Goal: Communication & Community: Participate in discussion

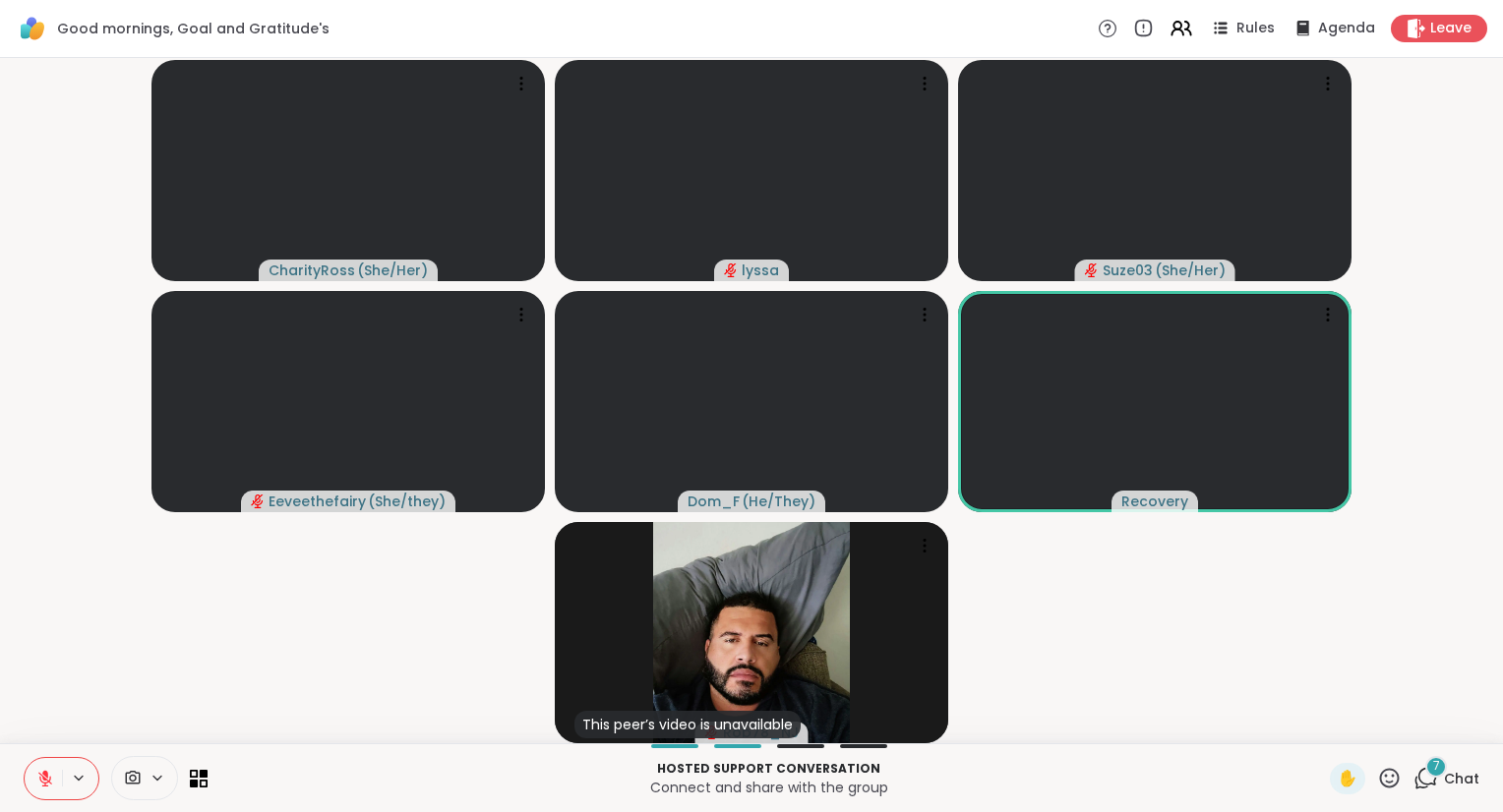
click at [1495, 588] on div "CharityRoss ( She/Her ) lyssa Suze03 ( She/Her ) Eeveethefairy ( She/they ) Dom…" at bounding box center [751, 401] width 1503 height 686
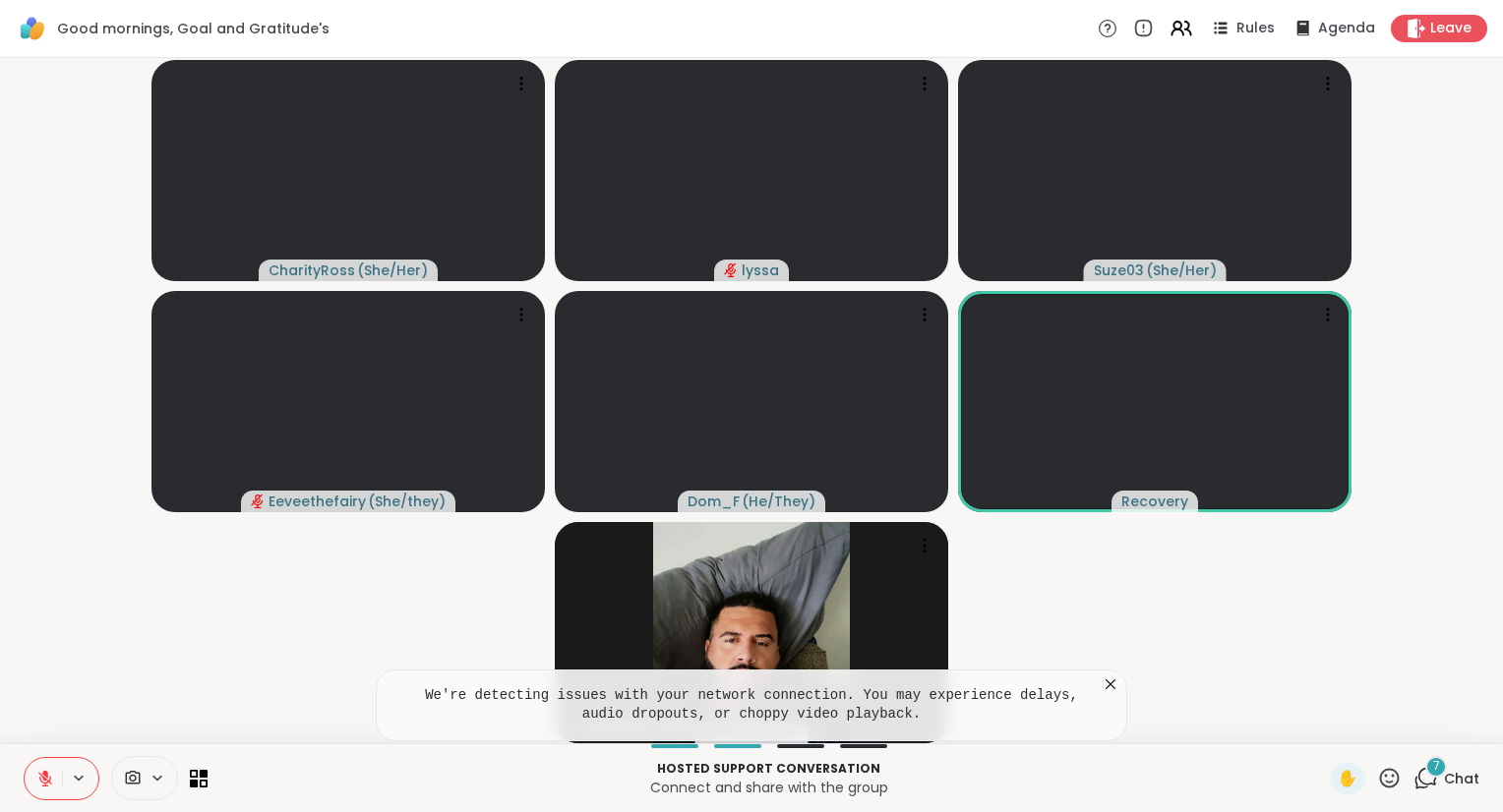
click at [1441, 46] on div "Good mornings, Goal and Gratitude's Rules Agenda Leave" at bounding box center [751, 29] width 1503 height 58
click at [1423, 29] on icon at bounding box center [1416, 28] width 19 height 21
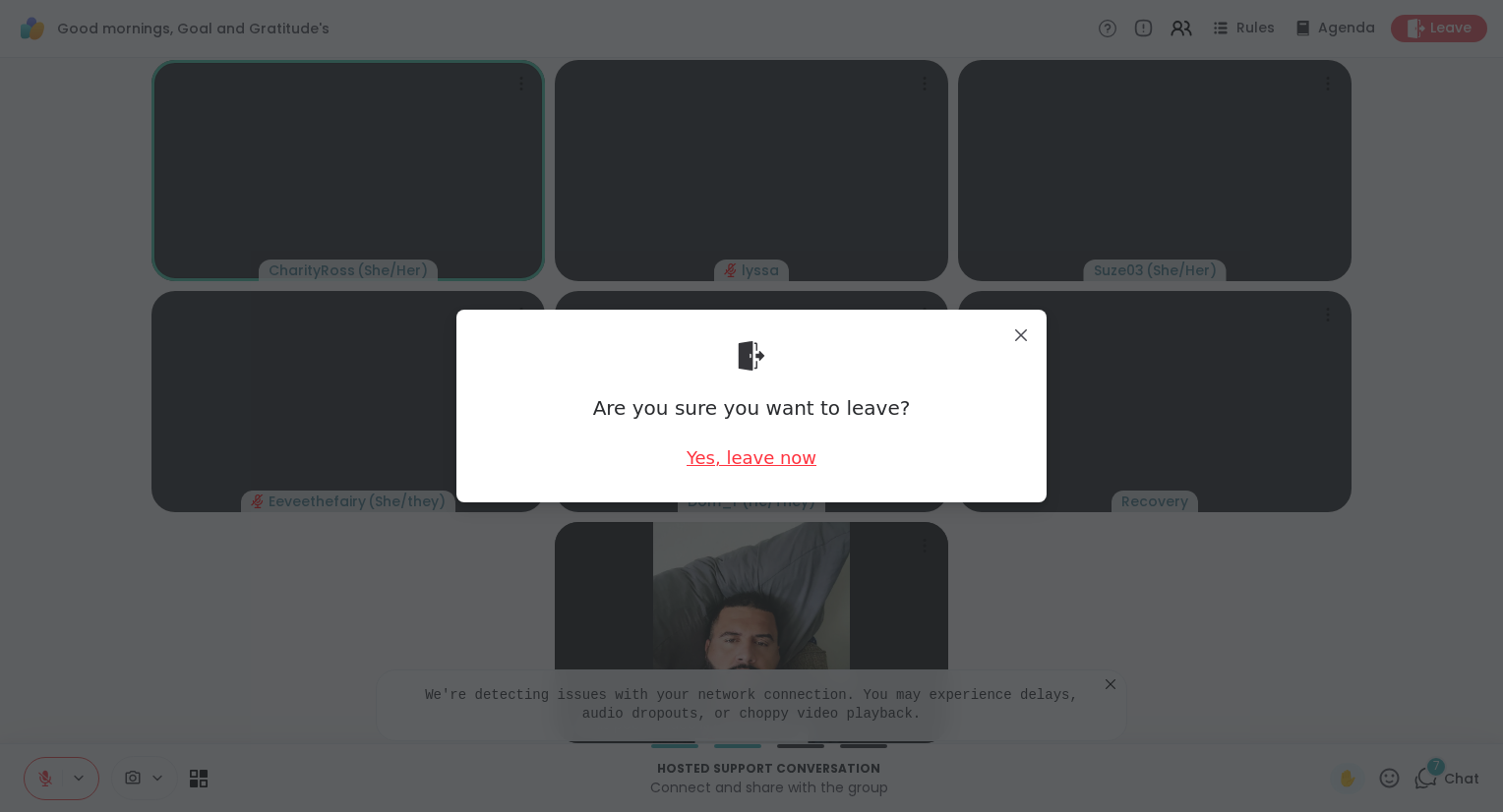
click at [778, 459] on div "Yes, leave now" at bounding box center [751, 457] width 129 height 25
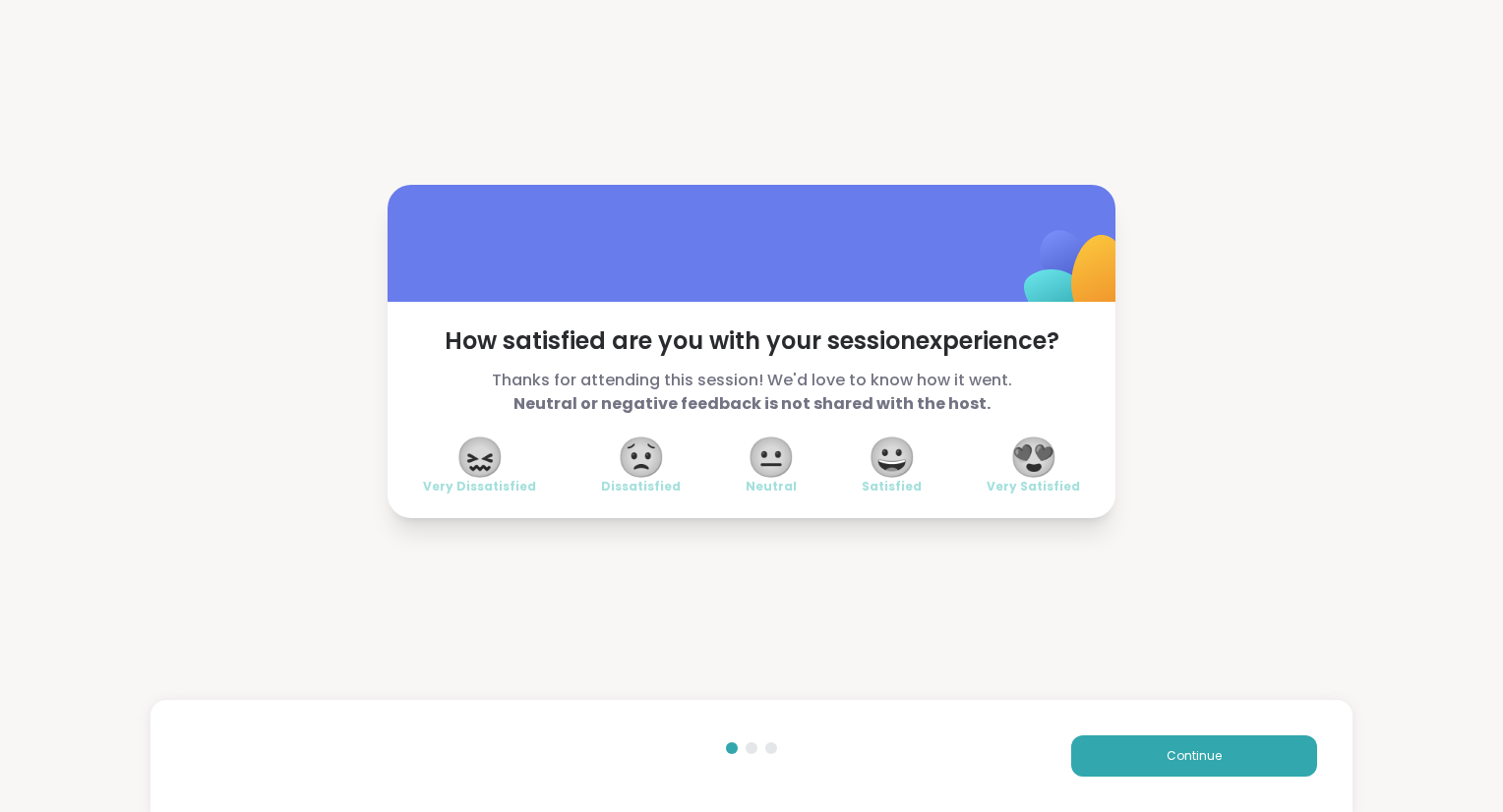
click at [1033, 447] on span "😍" at bounding box center [1035, 457] width 49 height 36
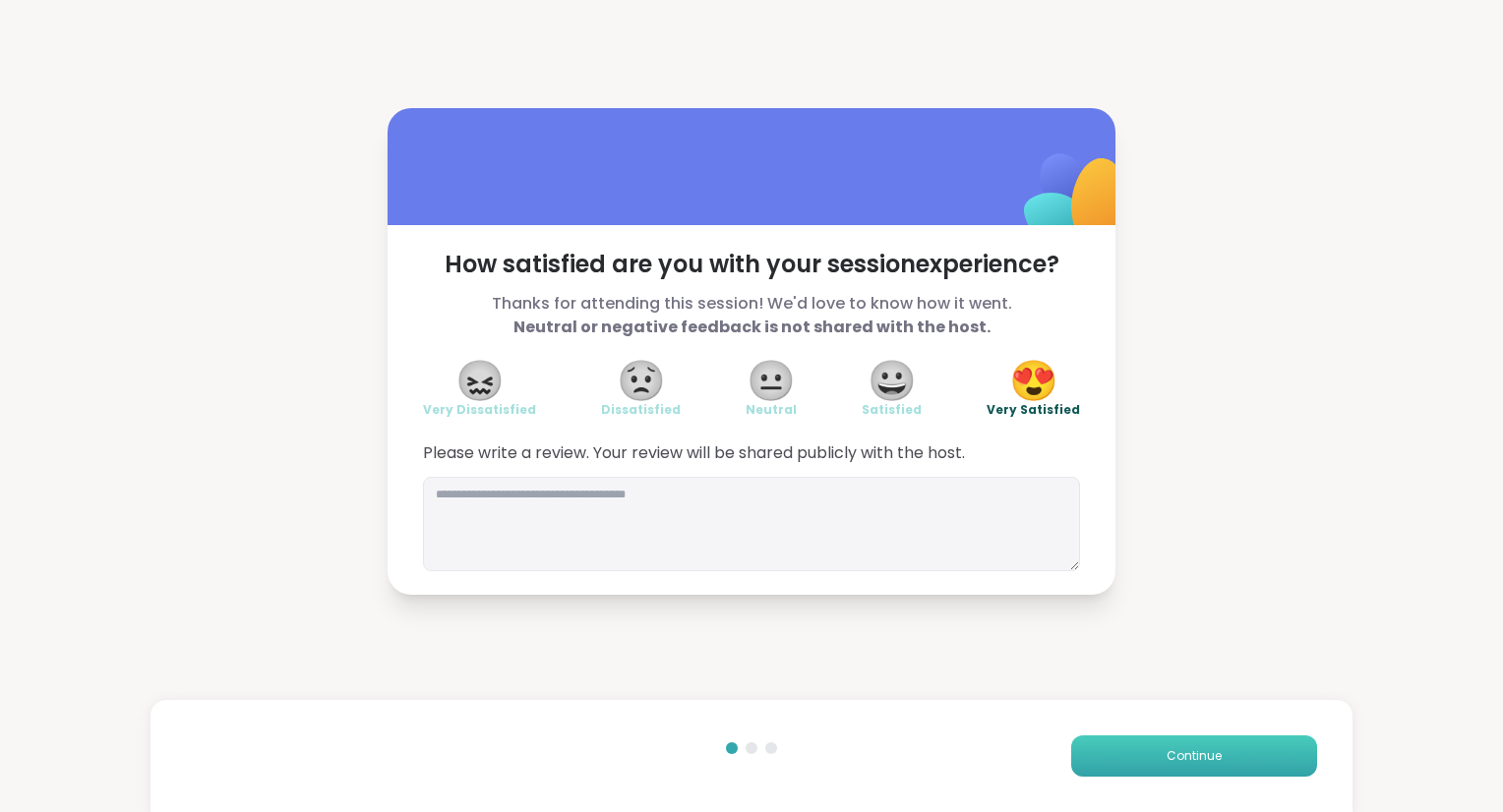
click at [1152, 748] on button "Continue" at bounding box center [1194, 757] width 246 height 41
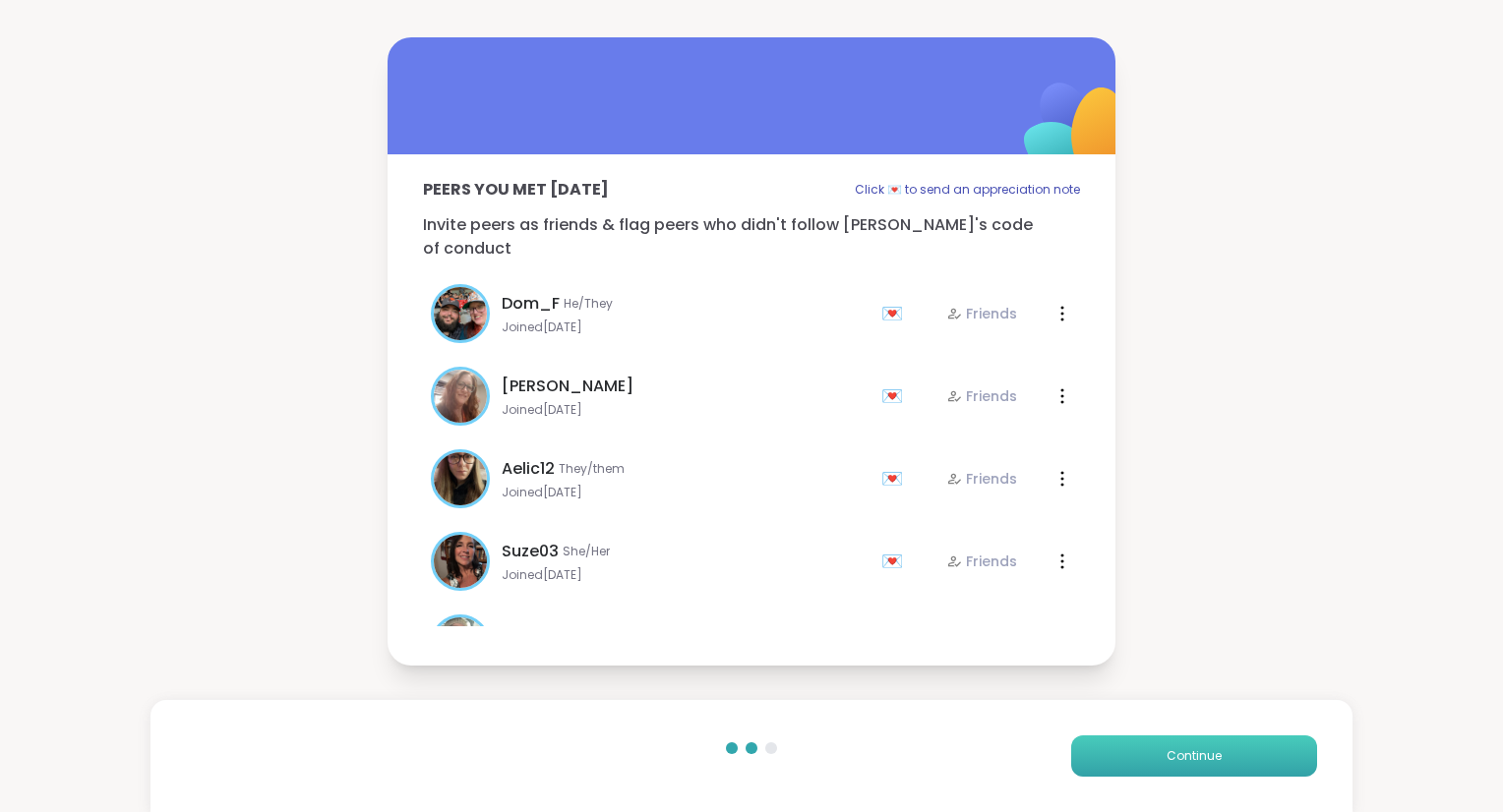
click at [1152, 748] on button "Continue" at bounding box center [1194, 757] width 246 height 41
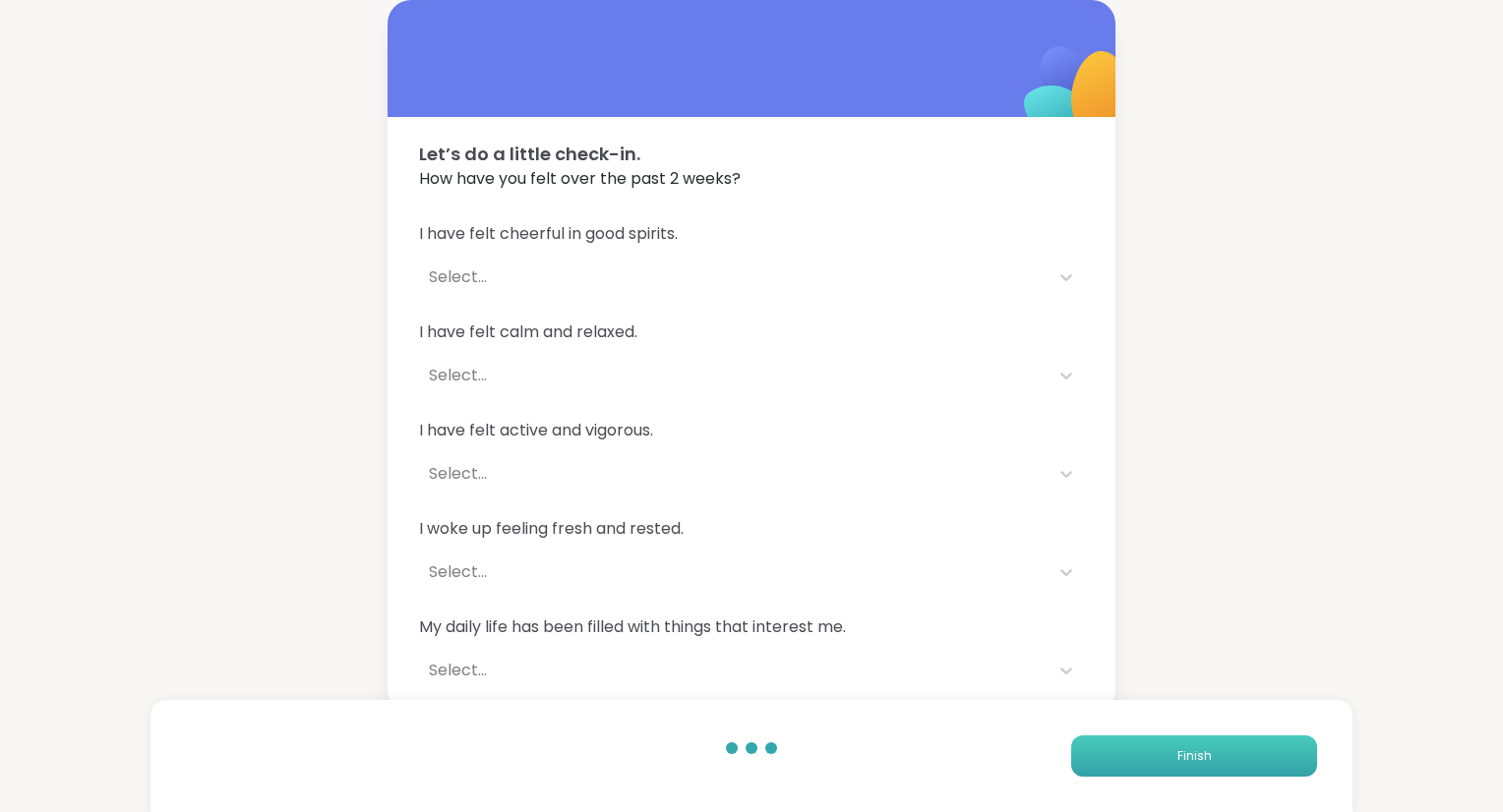
click at [1152, 748] on button "Finish" at bounding box center [1194, 757] width 246 height 41
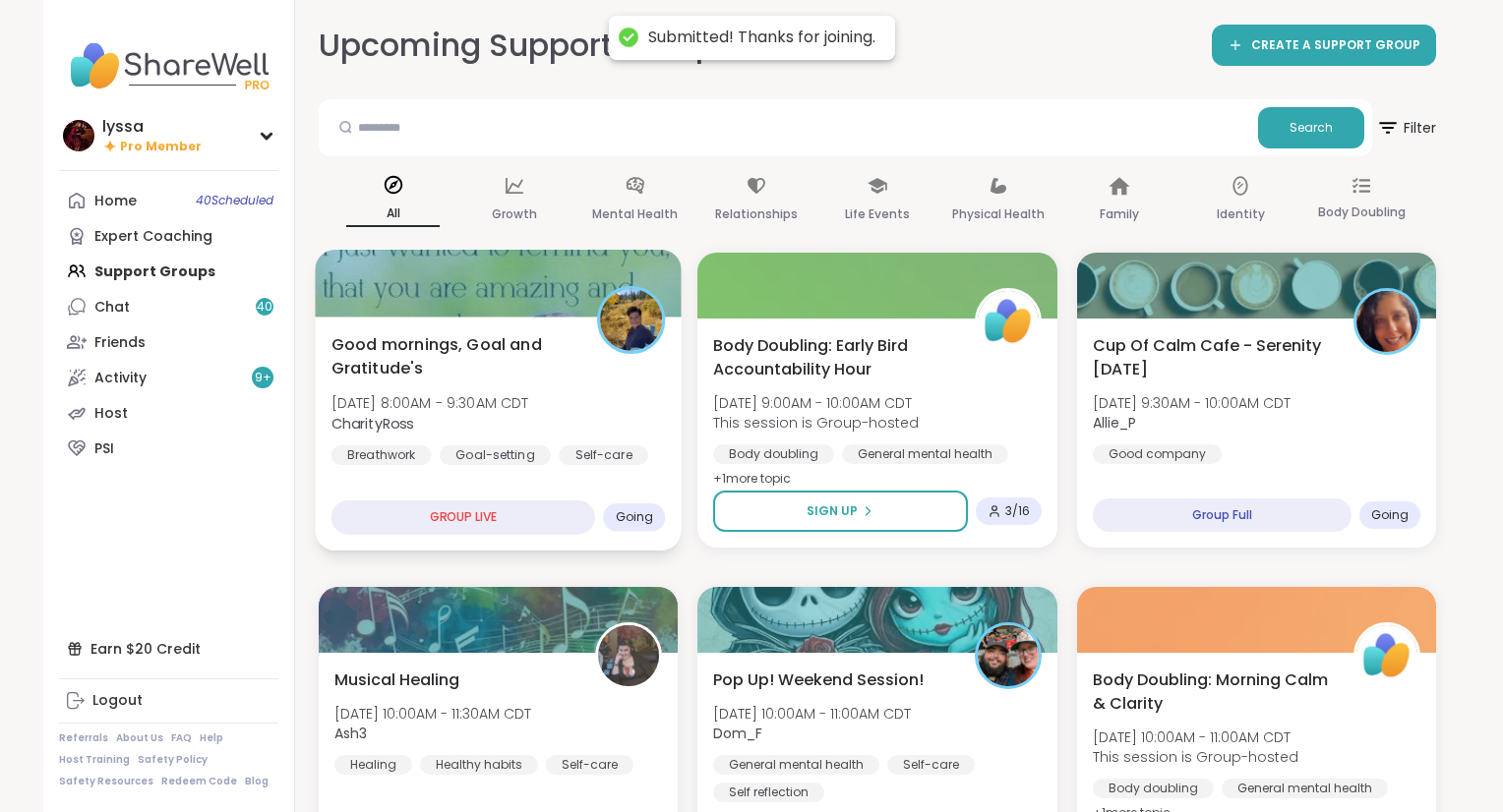
click at [530, 396] on span "[DATE] 8:00AM - 9:30AM CDT" at bounding box center [431, 403] width 198 height 20
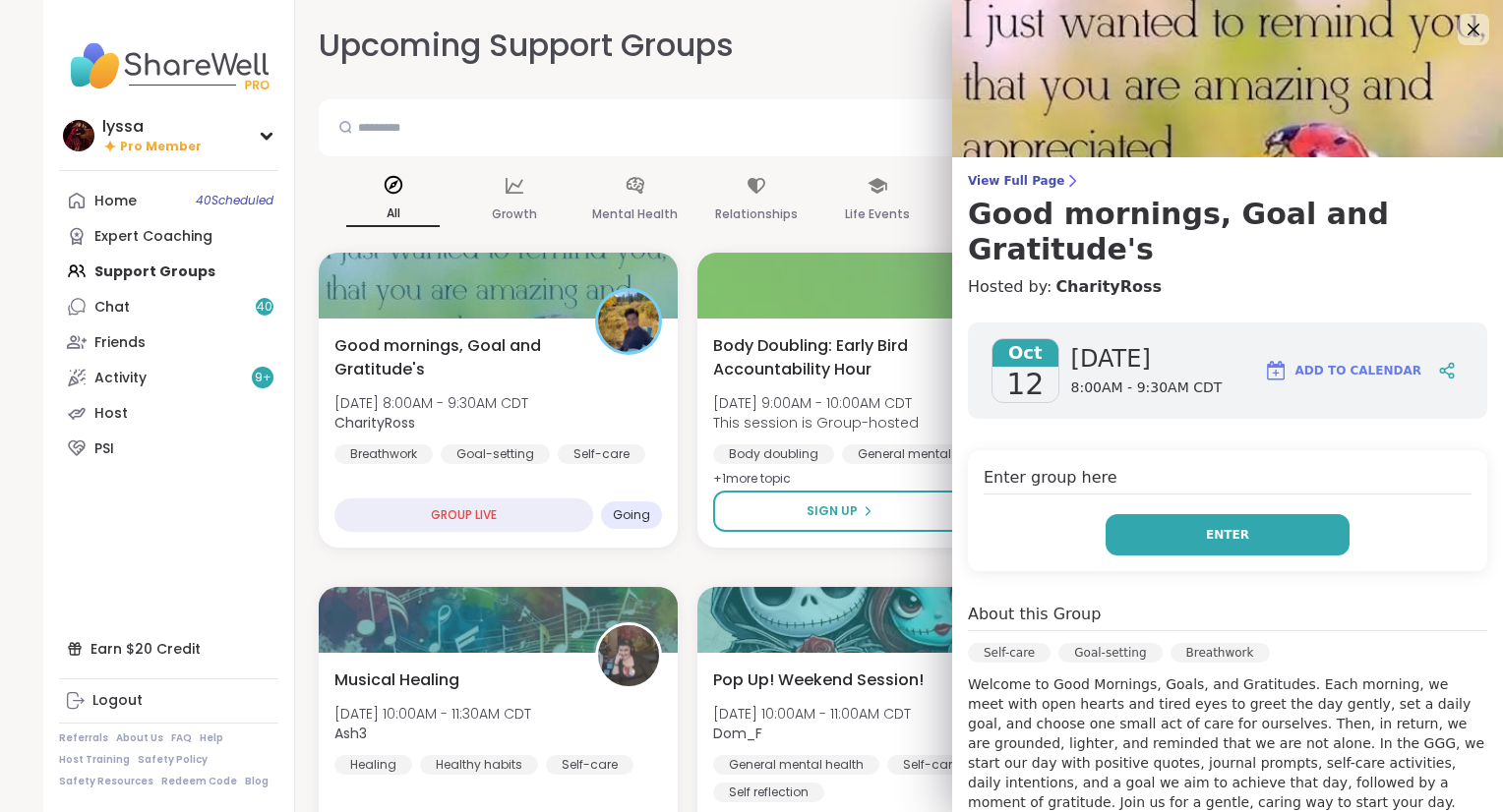
click at [1147, 515] on button "Enter" at bounding box center [1227, 535] width 244 height 41
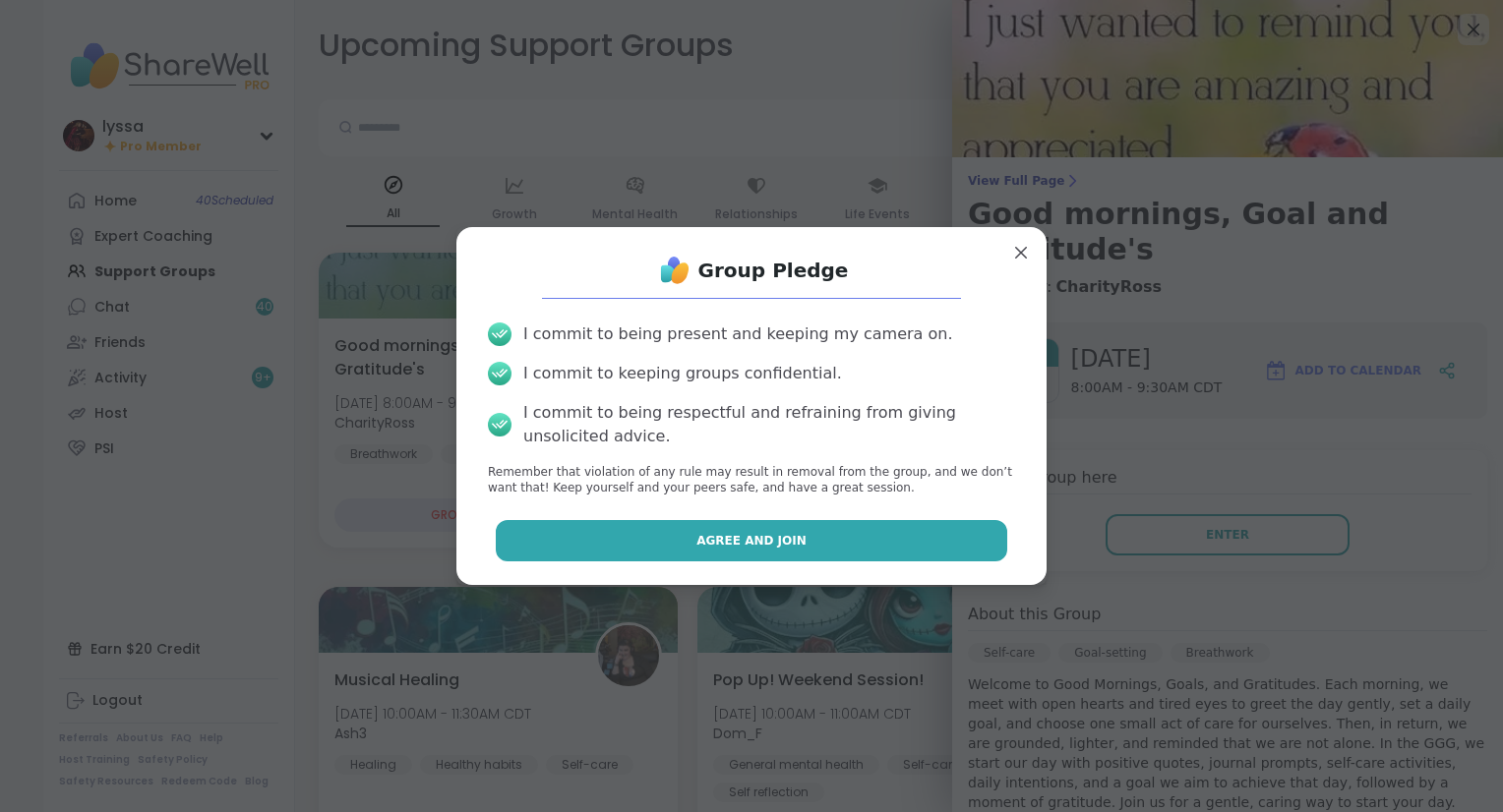
click at [982, 540] on button "Agree and Join" at bounding box center [752, 541] width 513 height 41
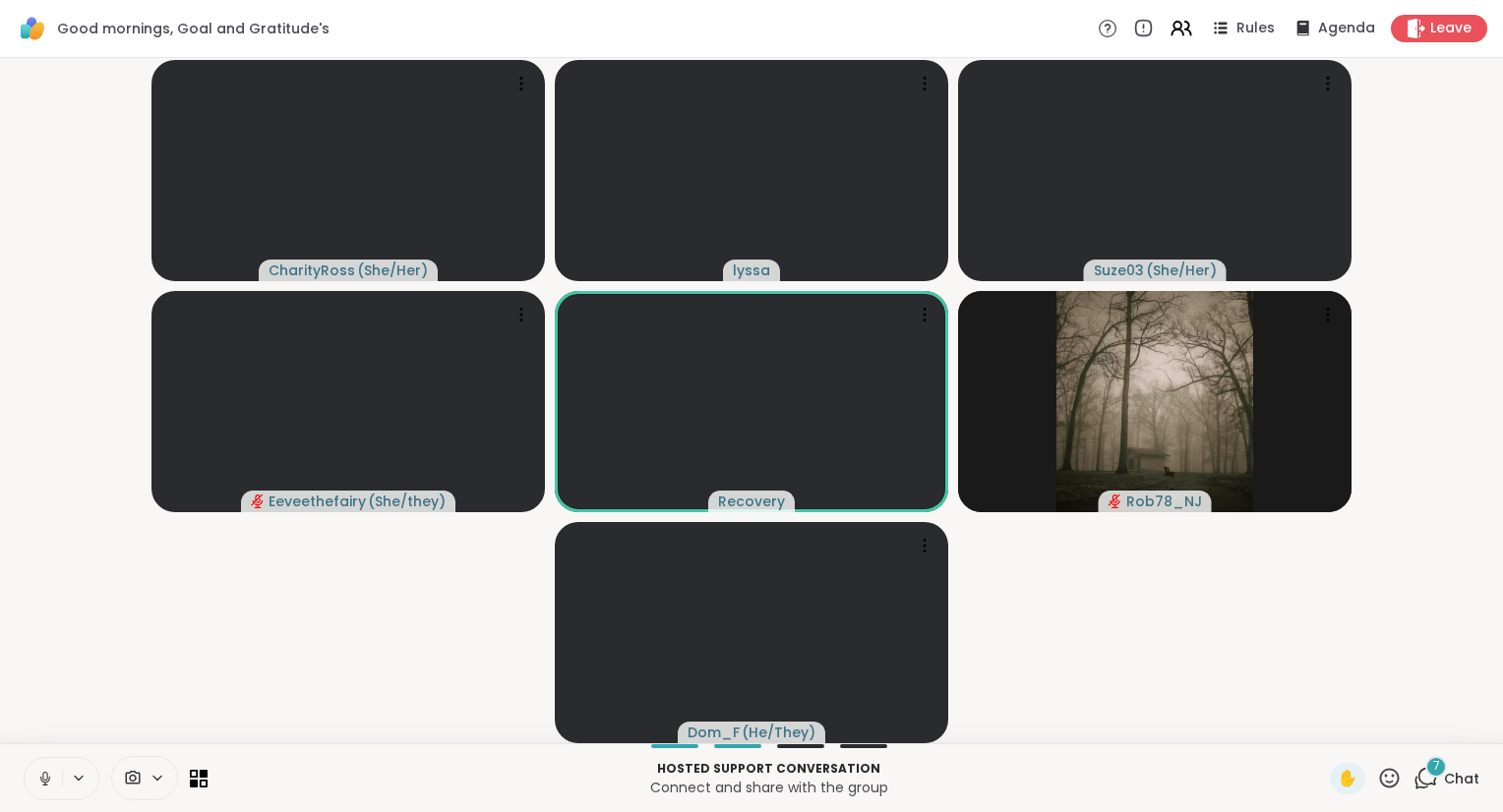
click at [49, 780] on icon at bounding box center [45, 779] width 10 height 6
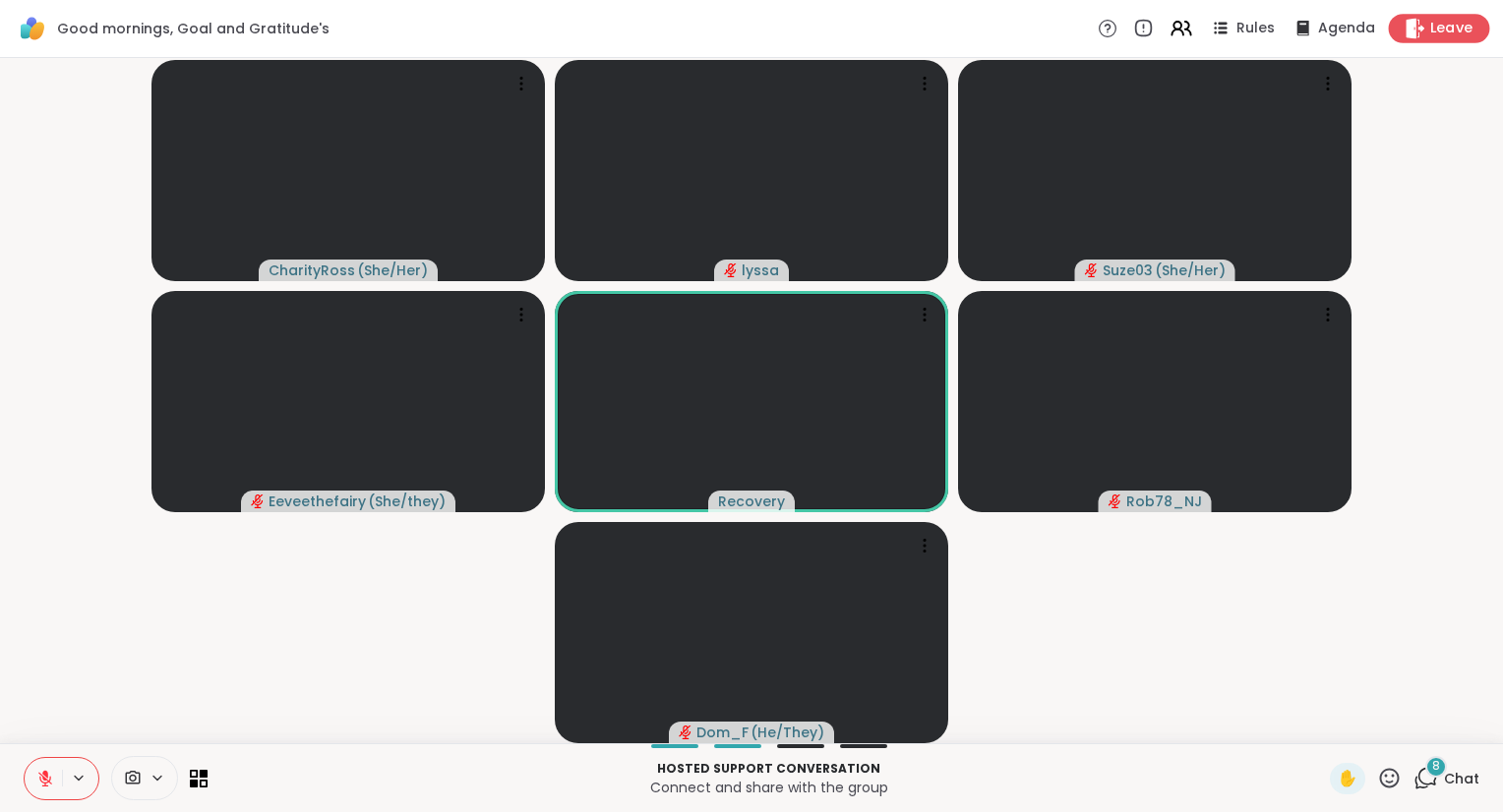
click at [1434, 26] on span "Leave" at bounding box center [1453, 29] width 43 height 21
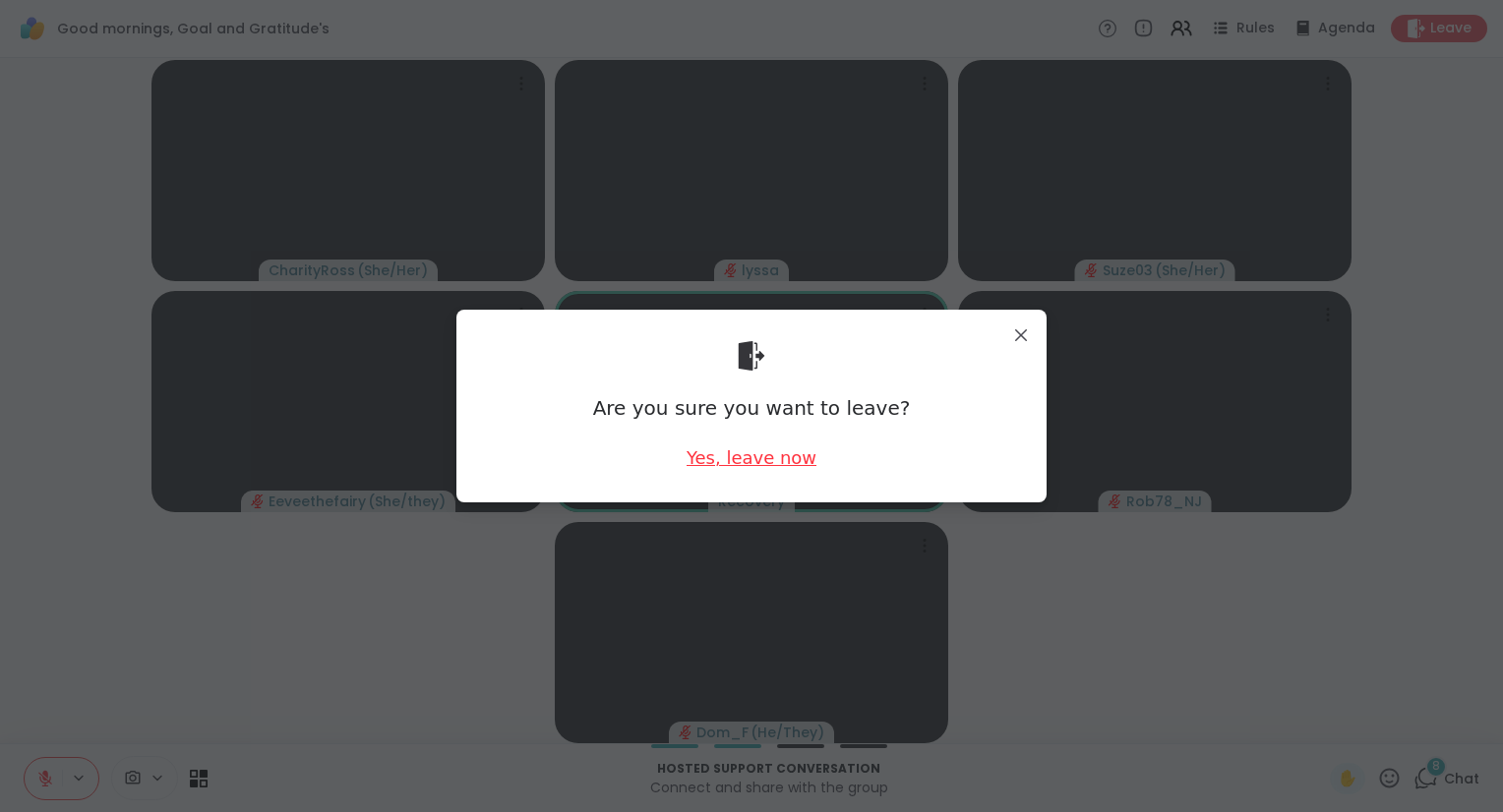
click at [765, 463] on div "Yes, leave now" at bounding box center [751, 457] width 129 height 25
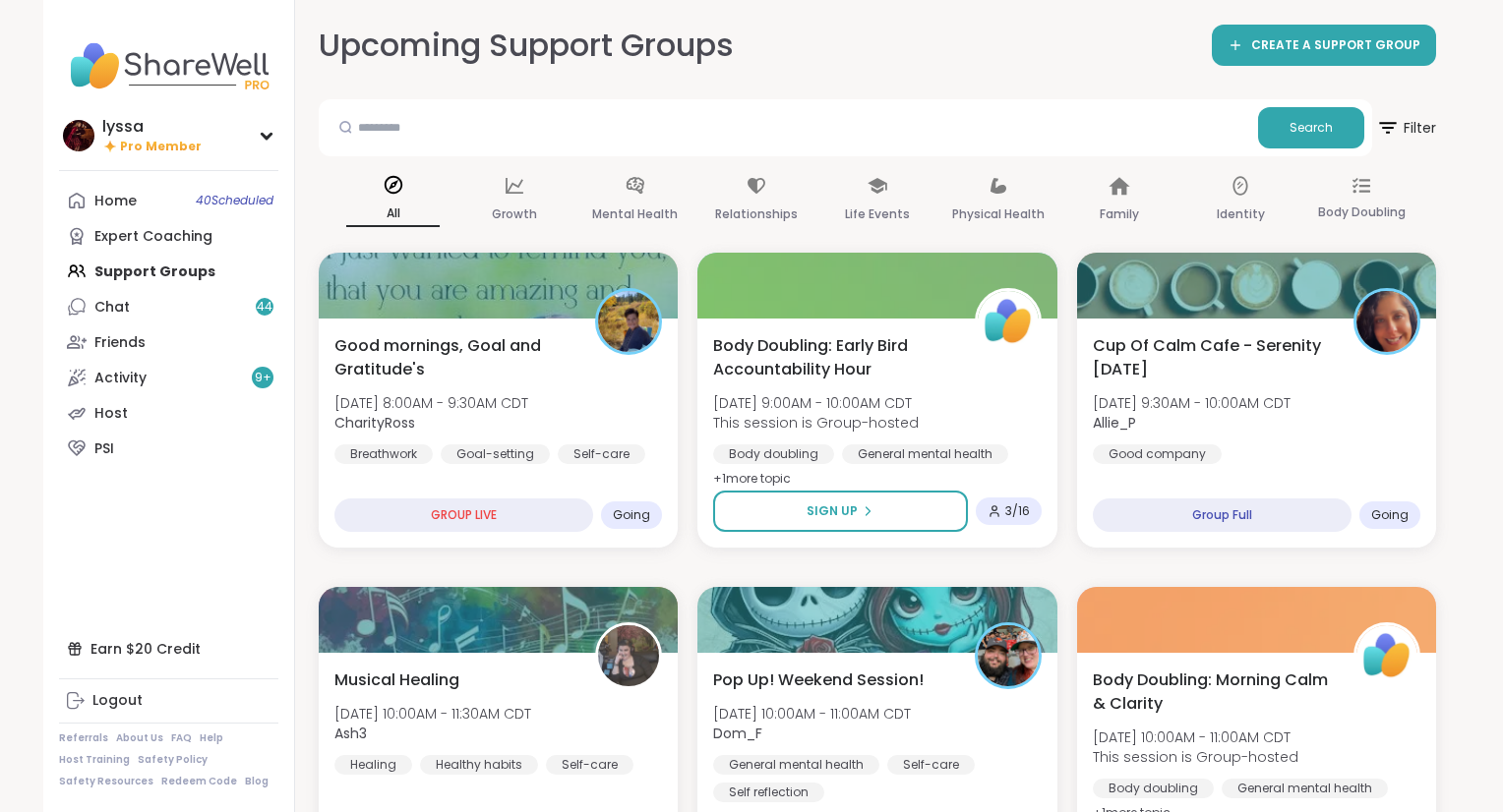
click at [490, 339] on span "Good mornings, Goal and Gratitude's" at bounding box center [455, 359] width 239 height 47
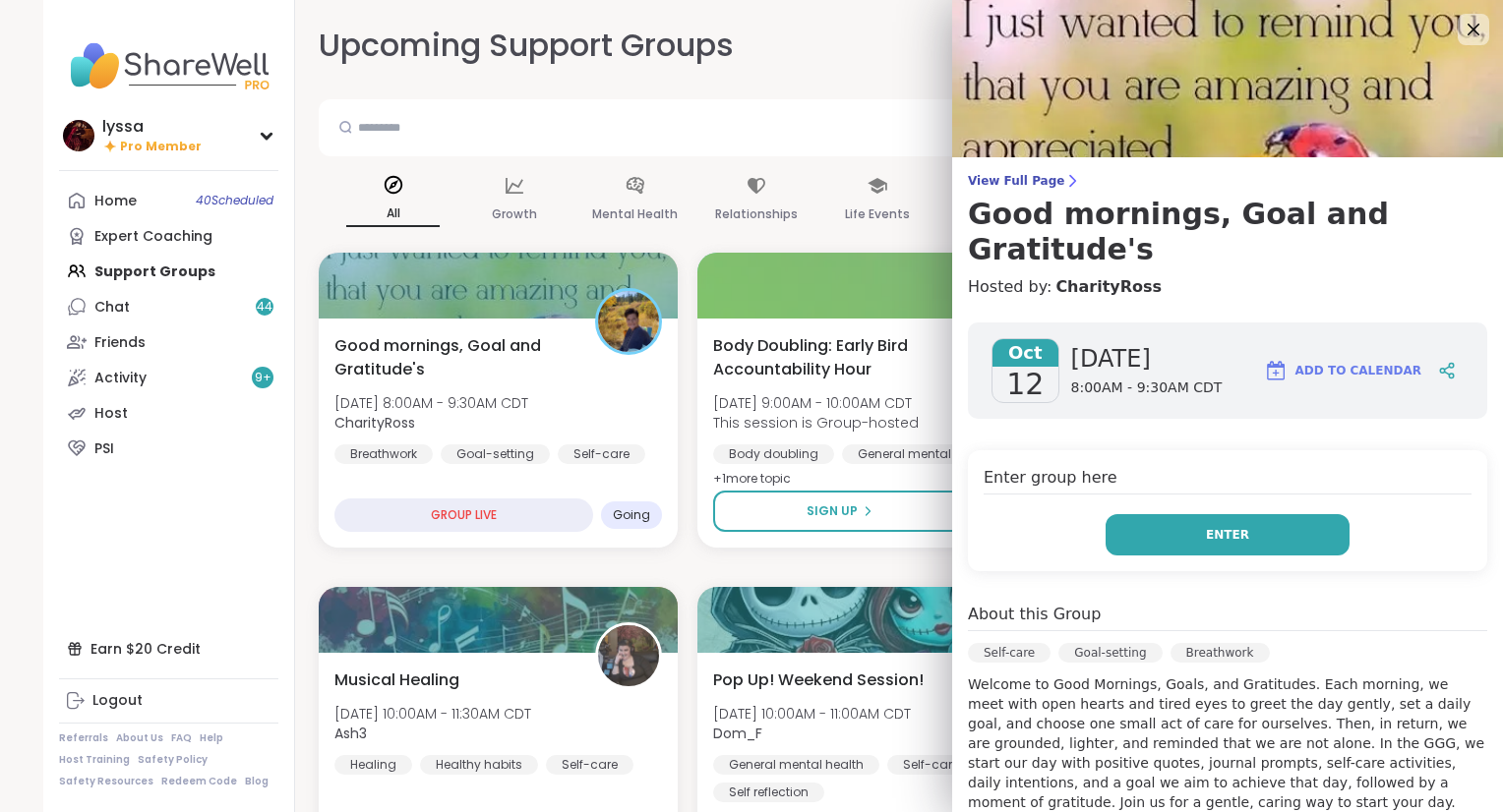
click at [1168, 515] on button "Enter" at bounding box center [1227, 535] width 244 height 41
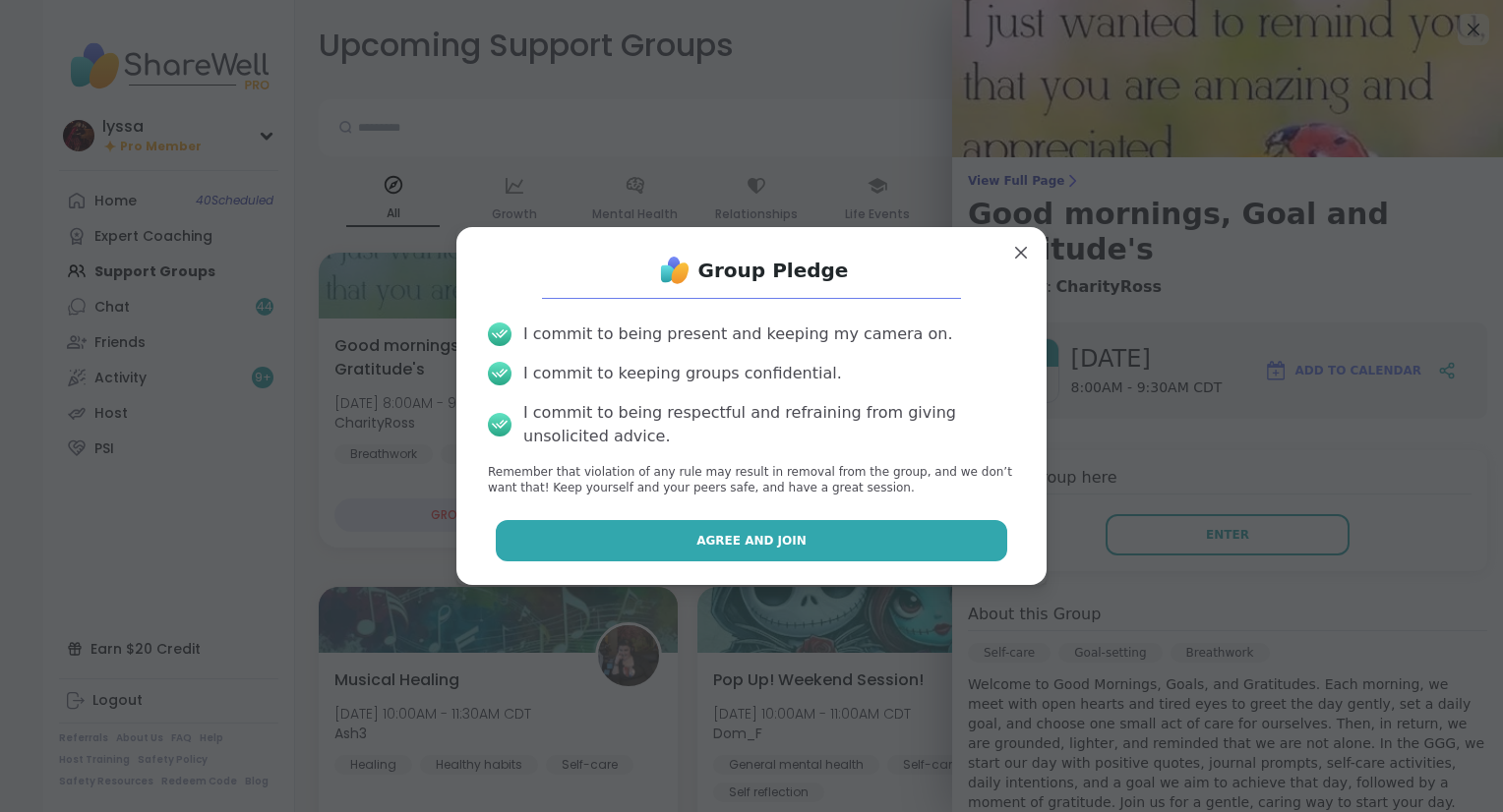
click at [986, 545] on button "Agree and Join" at bounding box center [752, 541] width 513 height 41
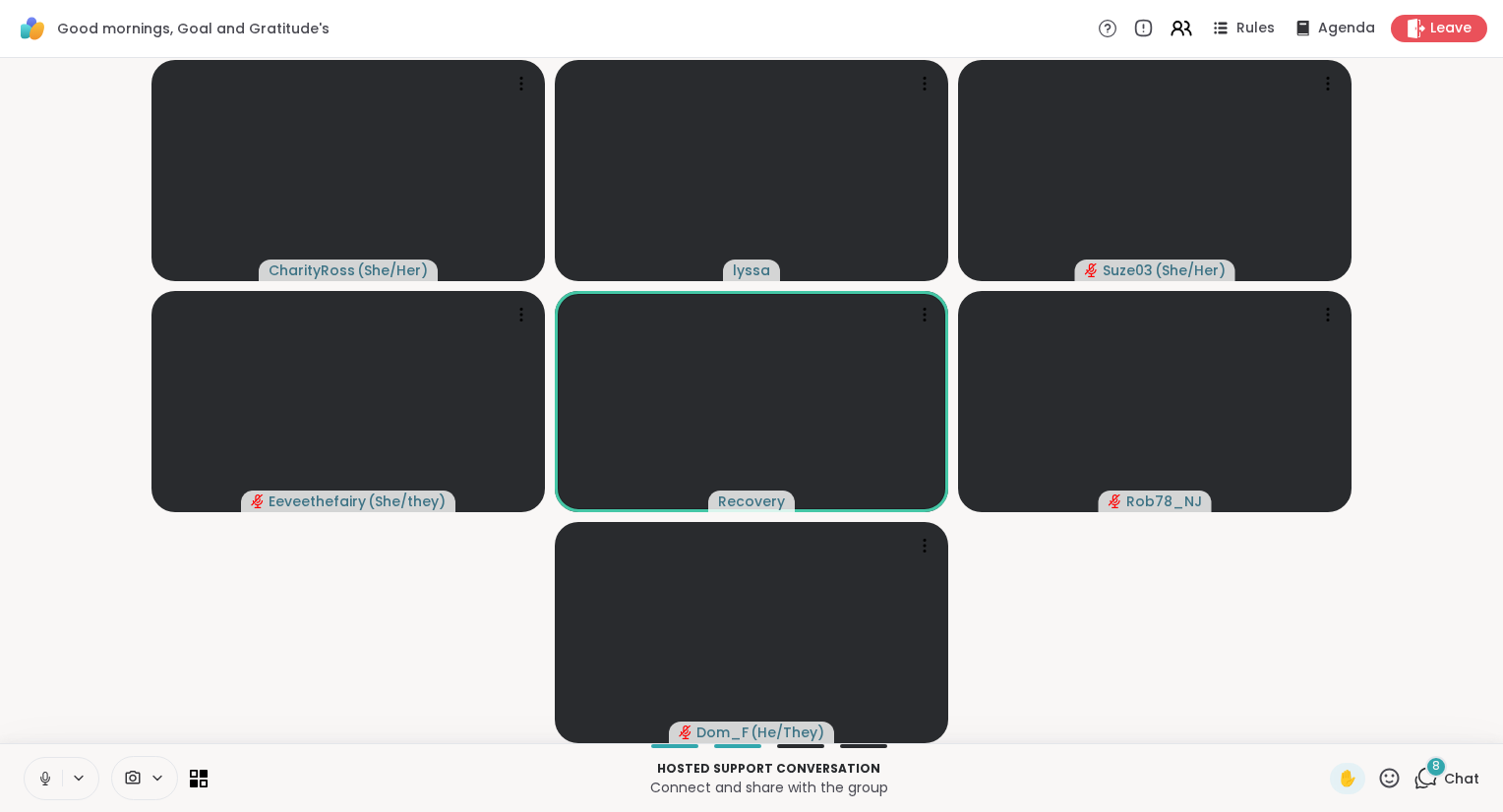
click at [52, 777] on icon at bounding box center [45, 779] width 18 height 18
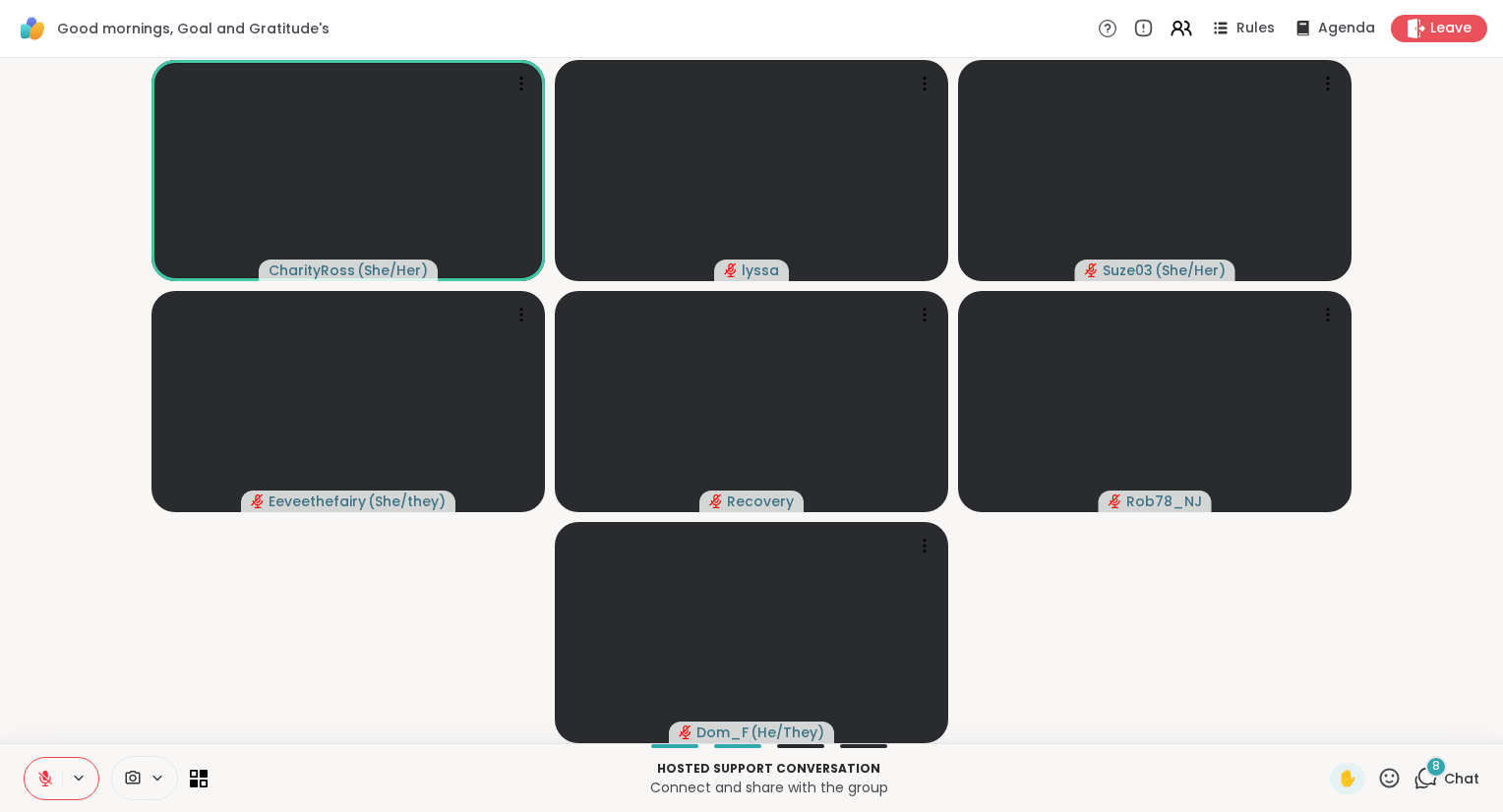
click at [47, 766] on button at bounding box center [43, 779] width 38 height 41
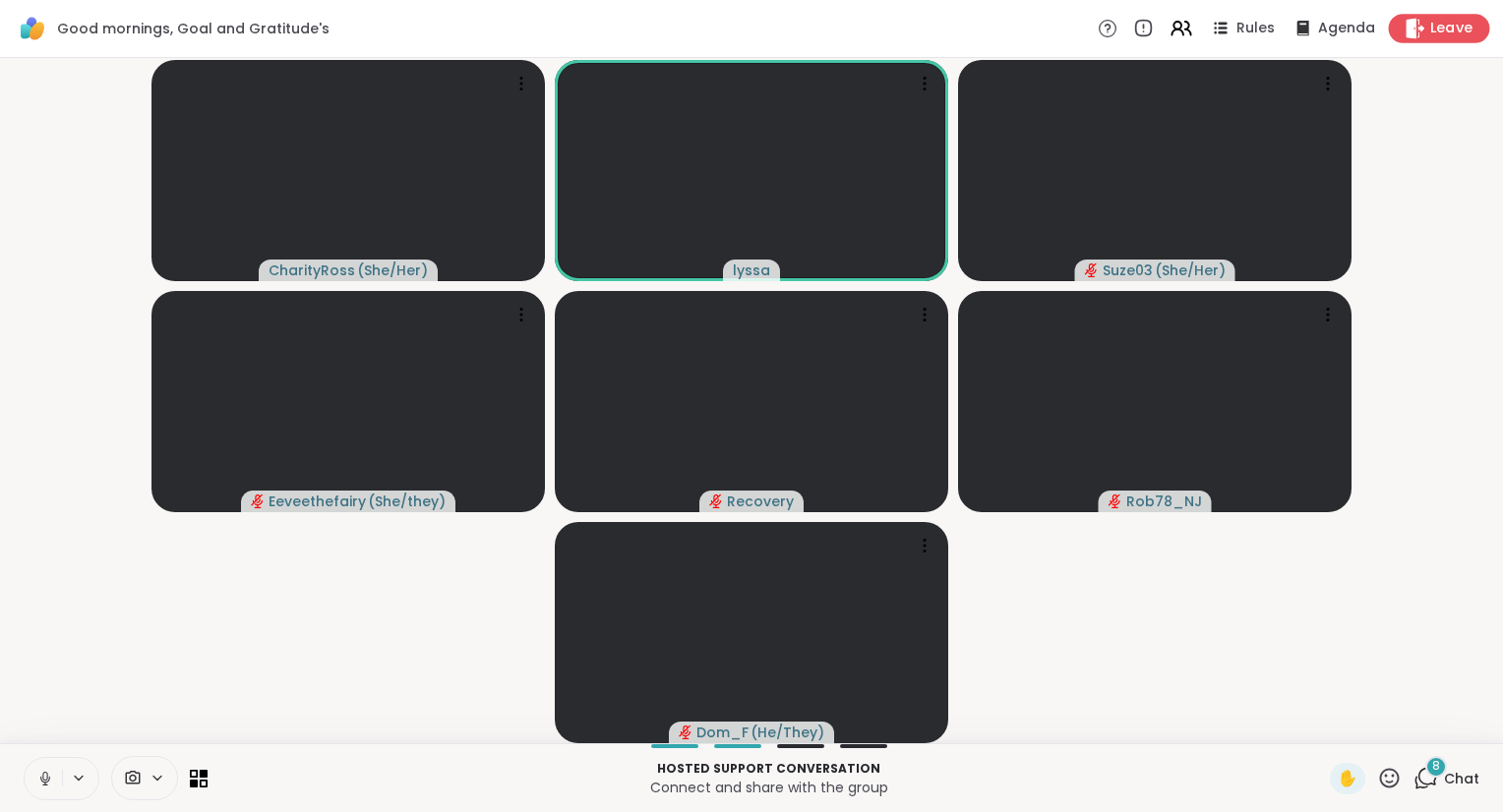
click at [1455, 30] on span "Leave" at bounding box center [1453, 29] width 43 height 21
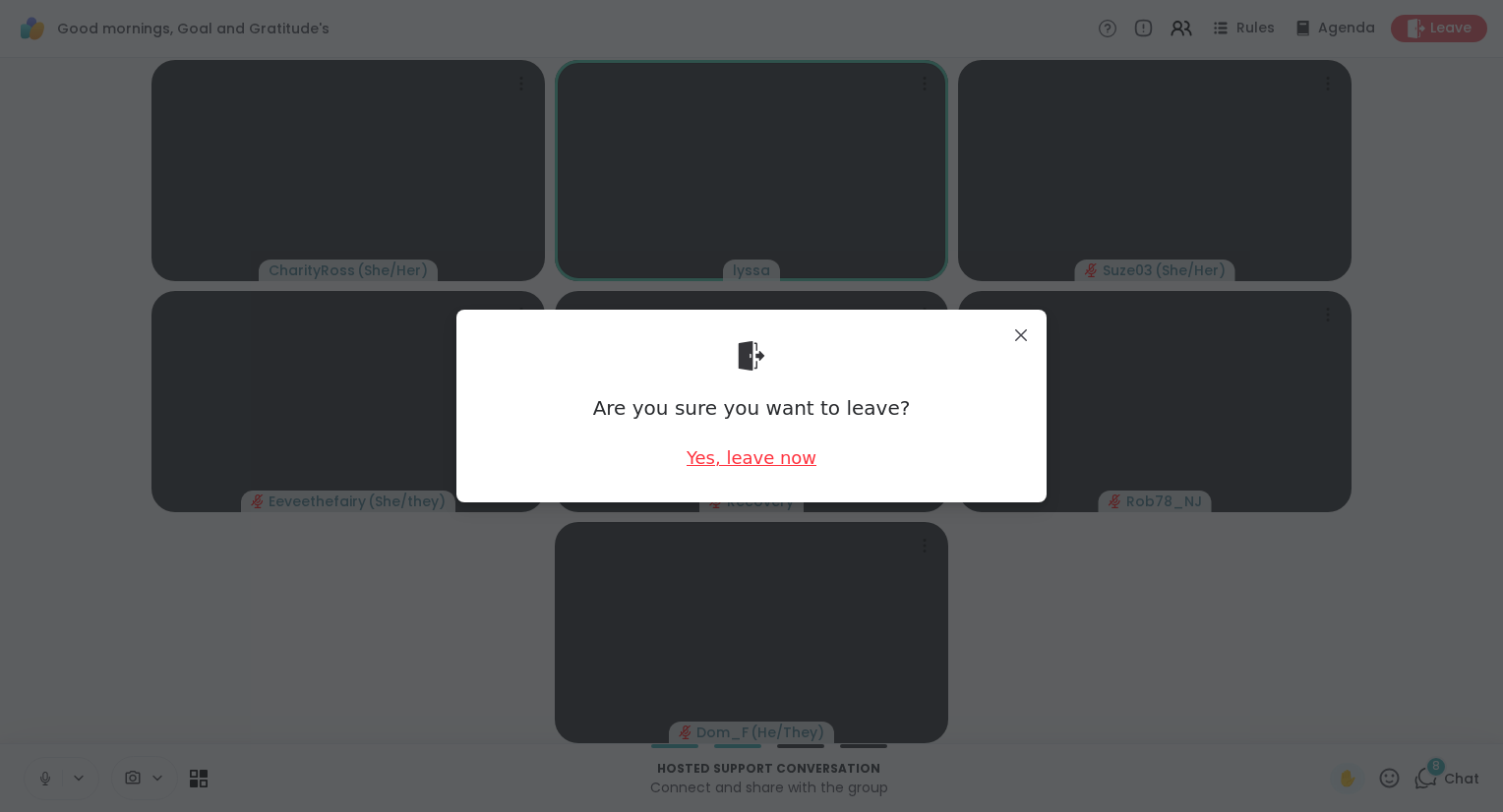
click at [801, 468] on div "Yes, leave now" at bounding box center [751, 457] width 129 height 25
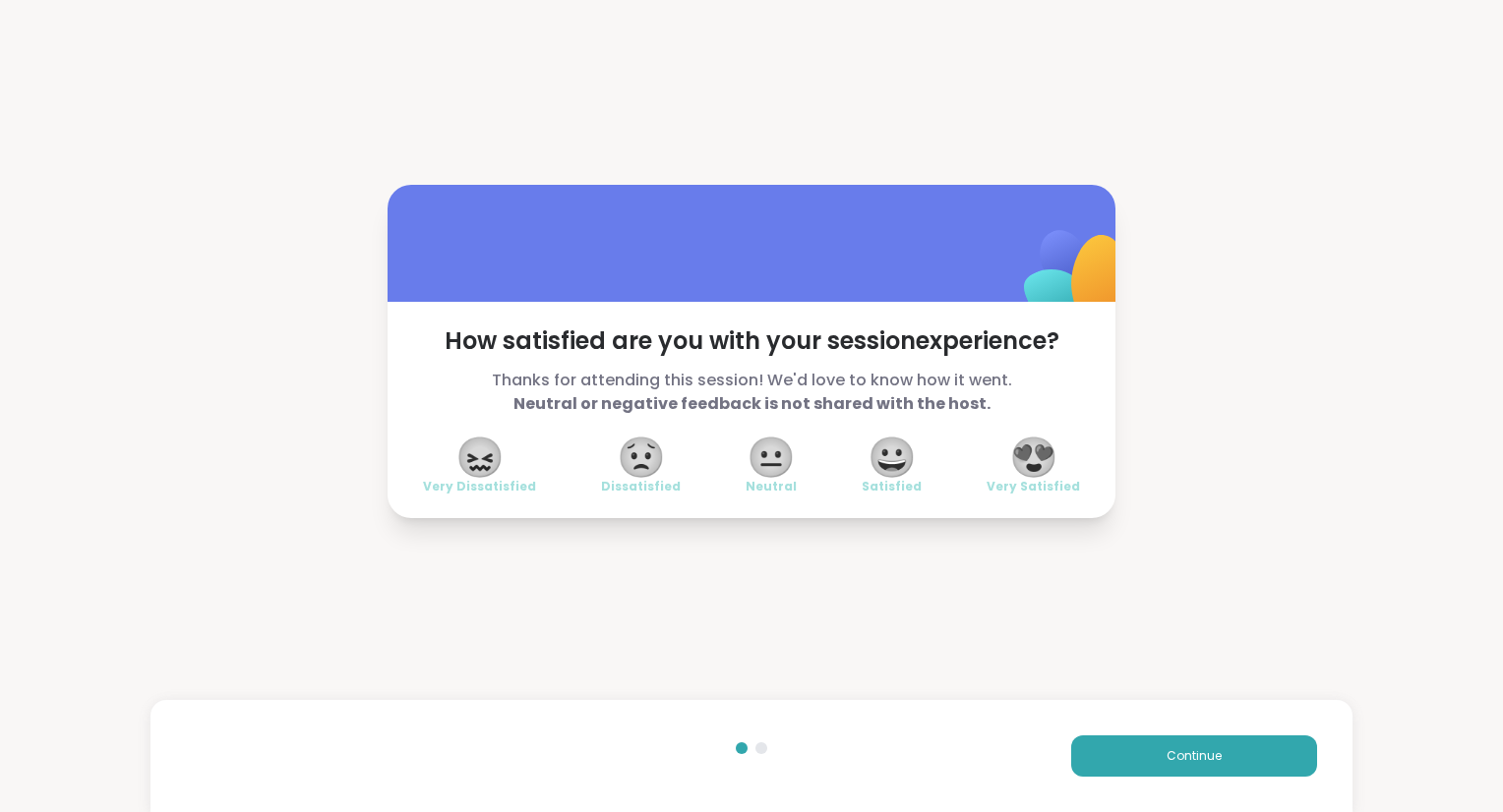
click at [1049, 453] on span "😍" at bounding box center [1035, 457] width 49 height 36
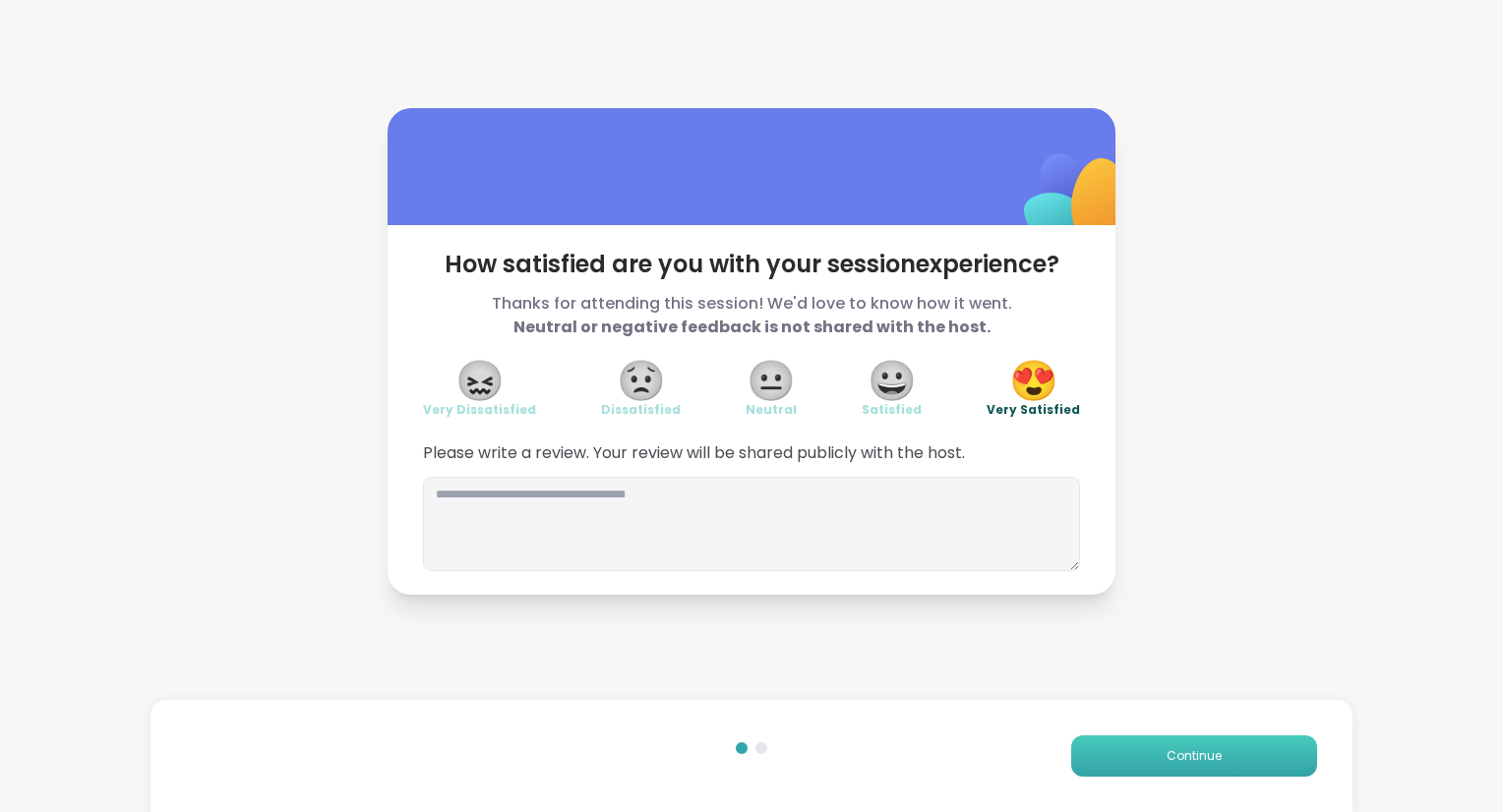
click at [1167, 750] on button "Continue" at bounding box center [1194, 757] width 246 height 41
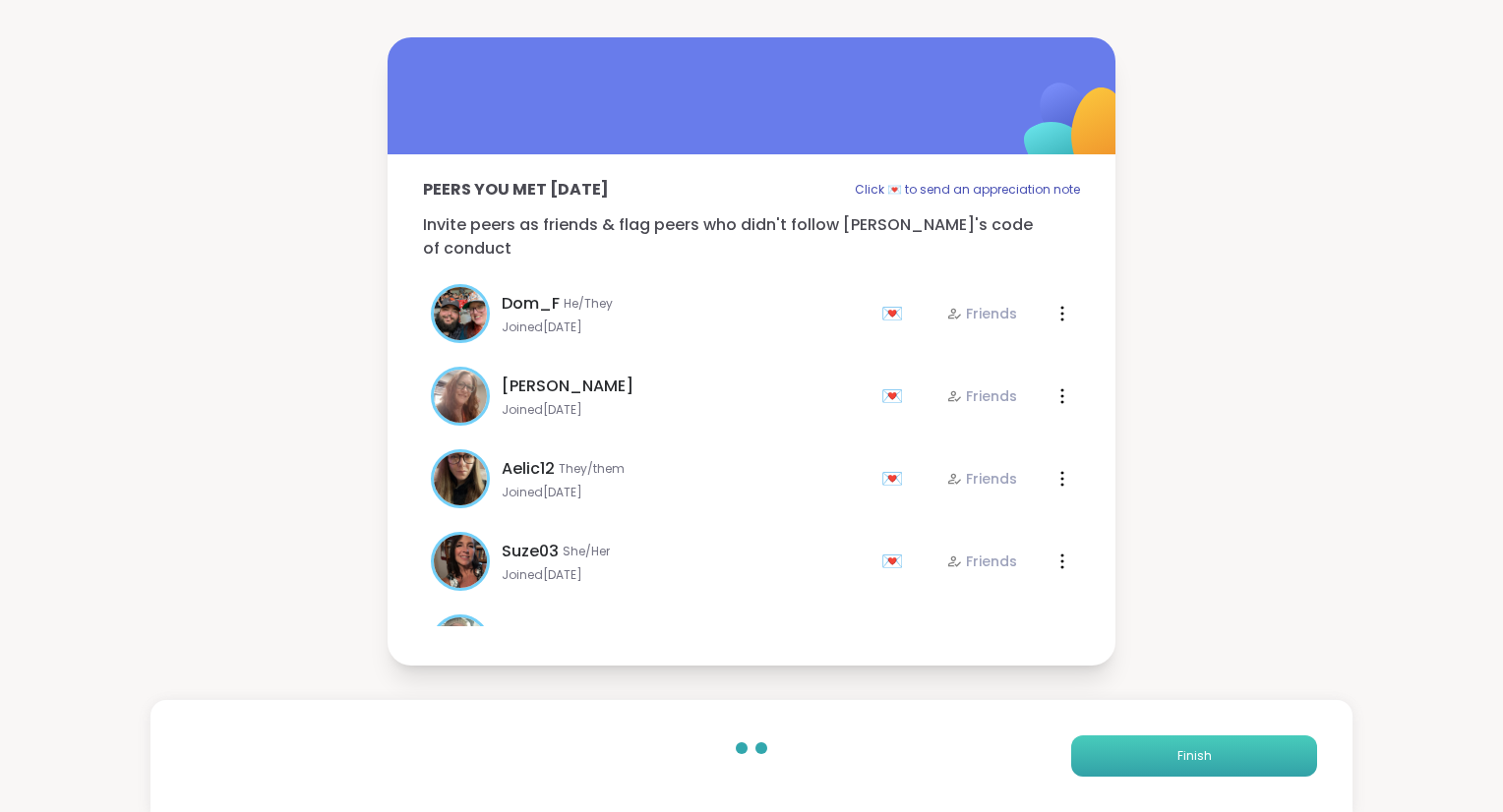
click at [1167, 750] on button "Finish" at bounding box center [1194, 757] width 246 height 41
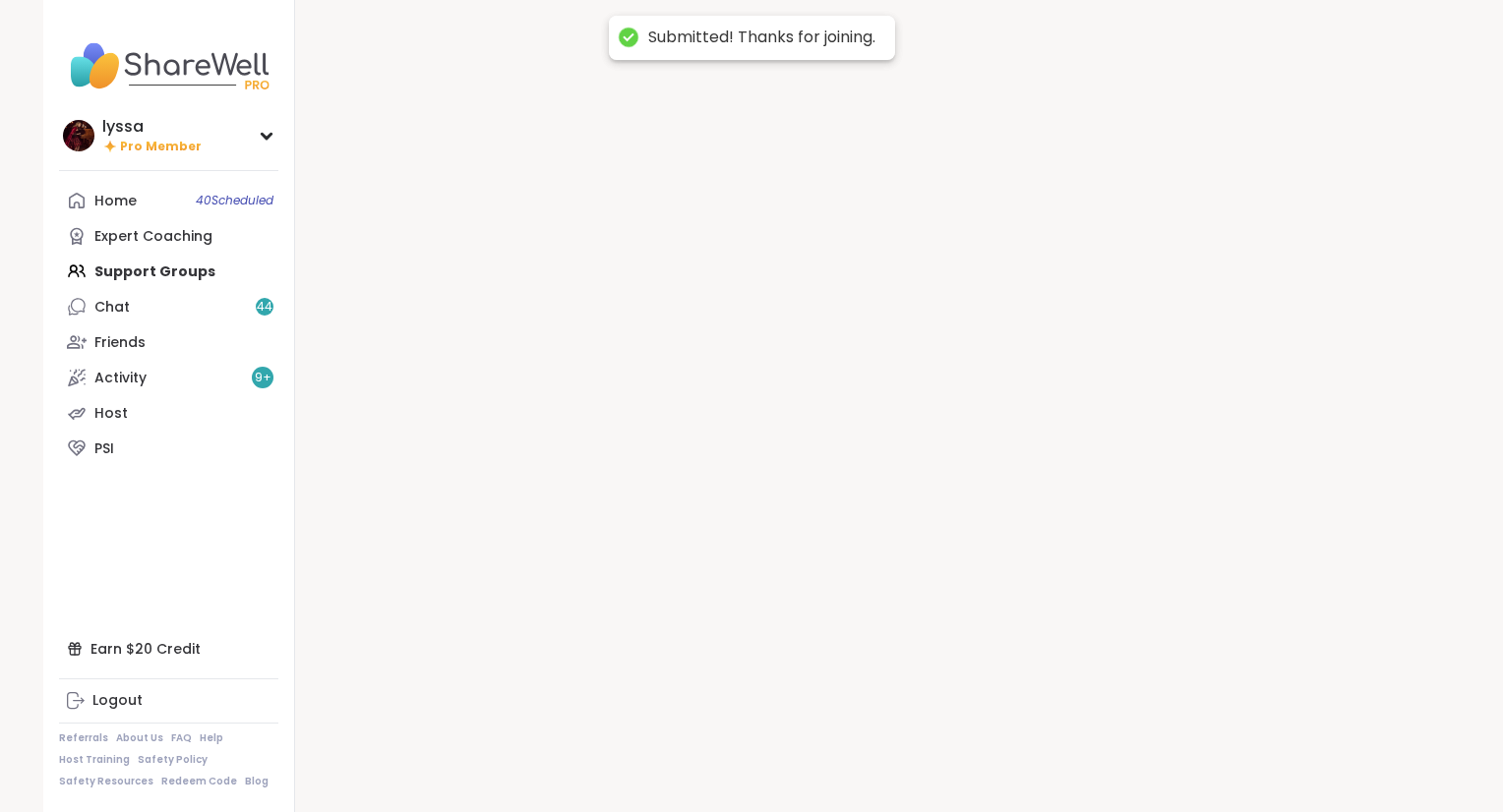
click at [1167, 750] on div at bounding box center [877, 406] width 1165 height 812
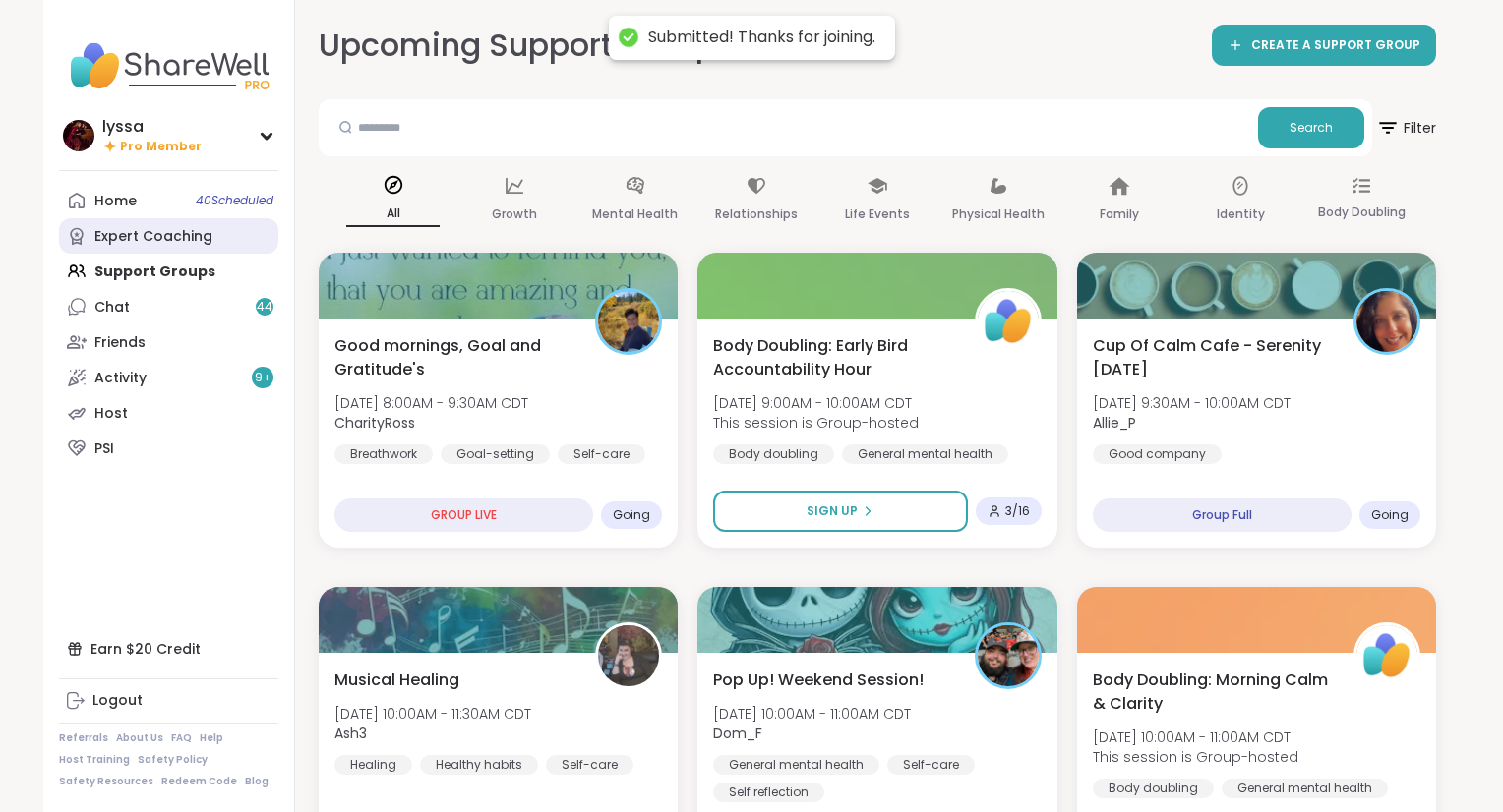
click at [143, 231] on div "Expert Coaching" at bounding box center [153, 237] width 118 height 20
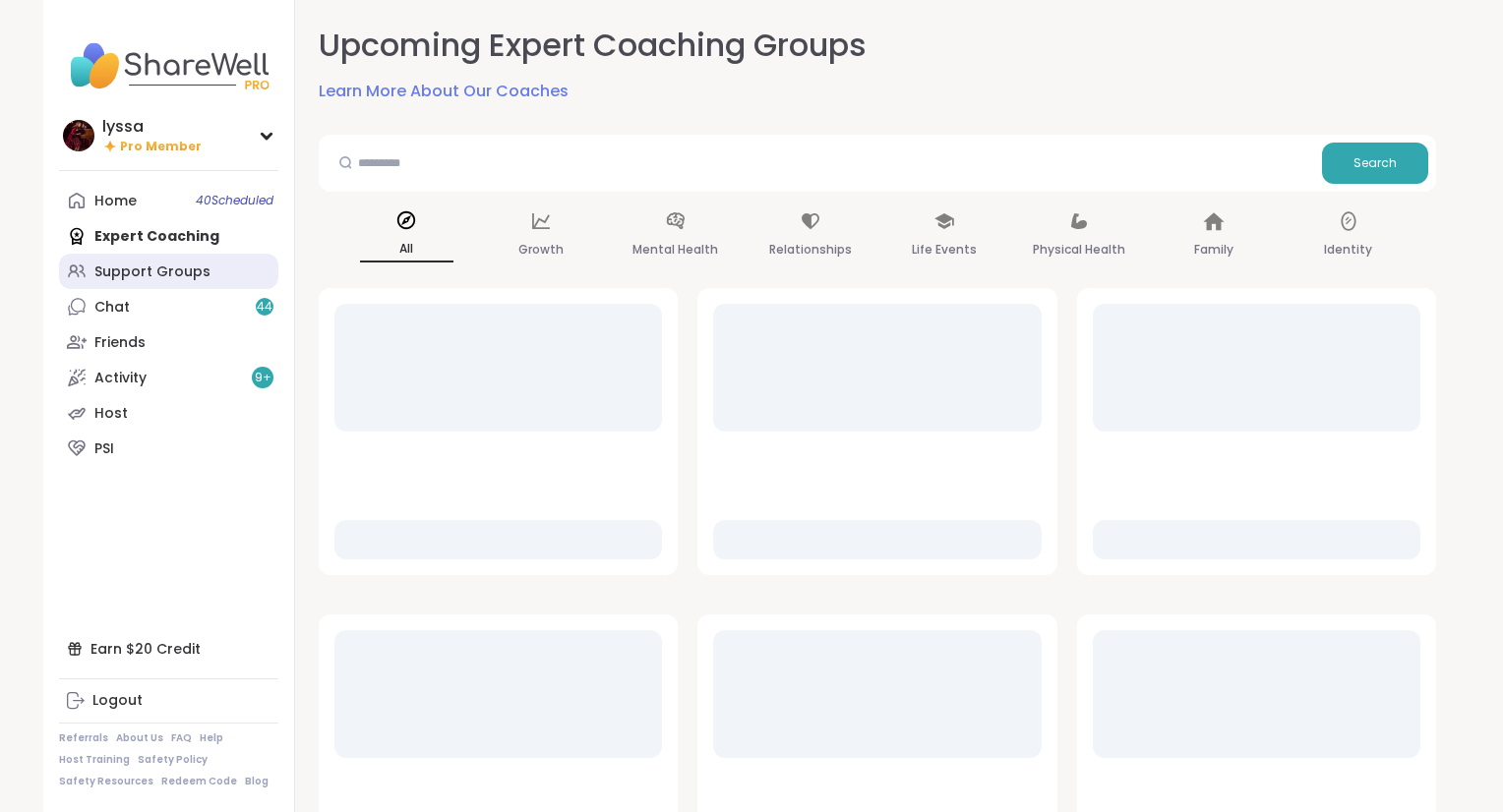
click at [148, 257] on link "Support Groups" at bounding box center [169, 272] width 219 height 36
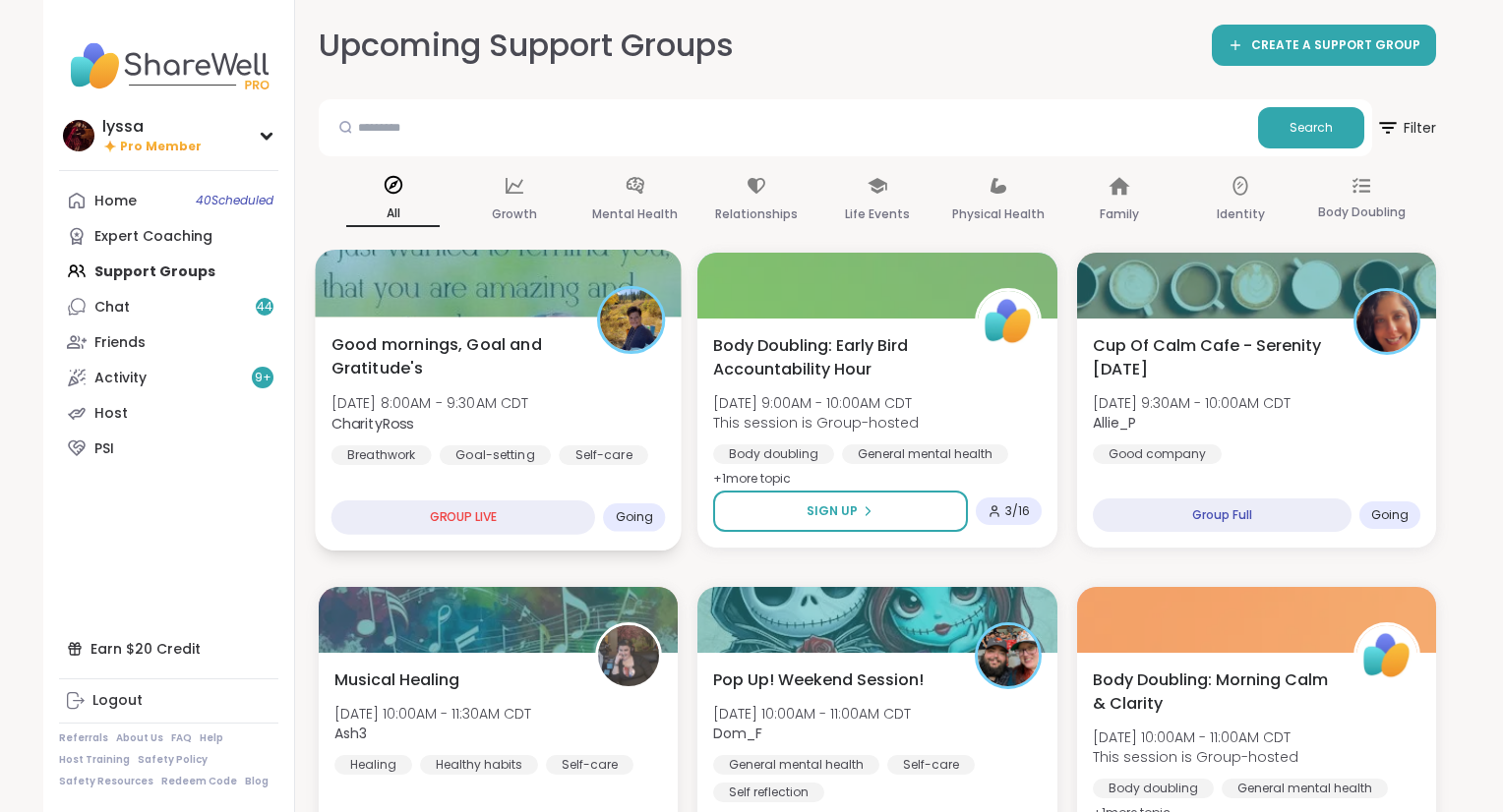
click at [501, 482] on div "Good mornings, Goal and Gratitude's Sun, Oct 12 | 8:00AM - 9:30AM CDT CharityRo…" at bounding box center [498, 434] width 367 height 234
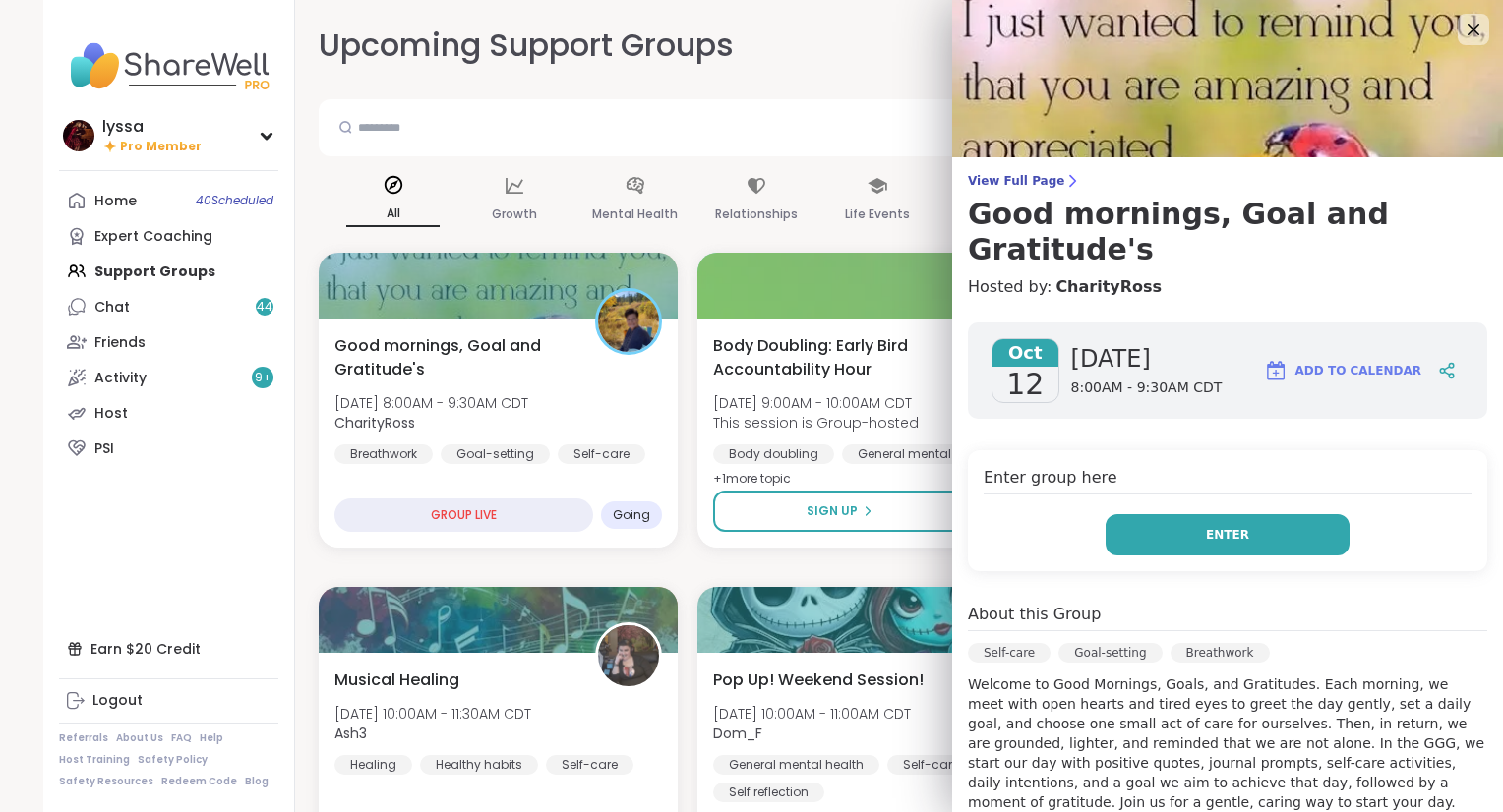
click at [1123, 515] on button "Enter" at bounding box center [1227, 535] width 244 height 41
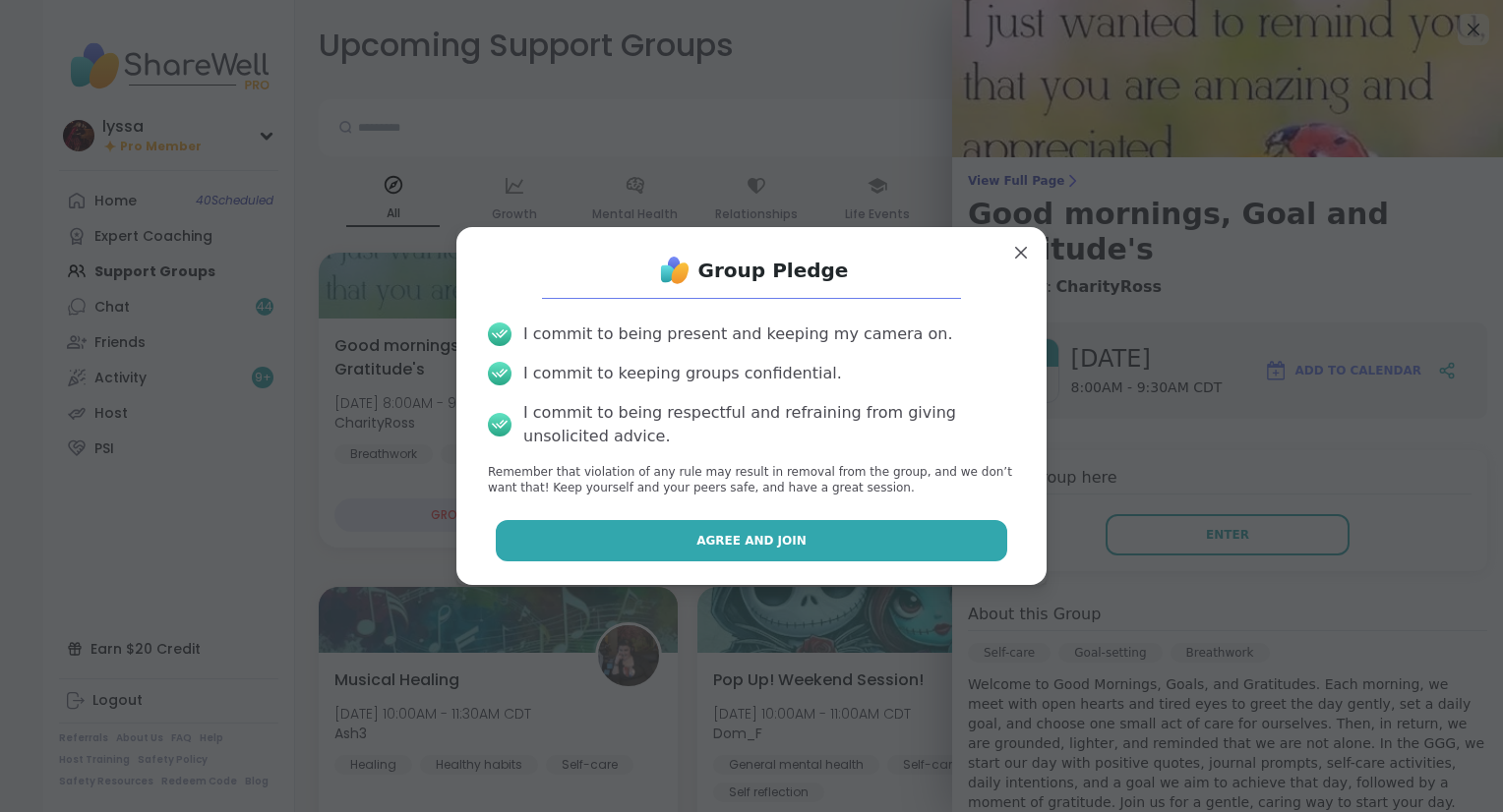
click at [919, 527] on button "Agree and Join" at bounding box center [752, 541] width 513 height 41
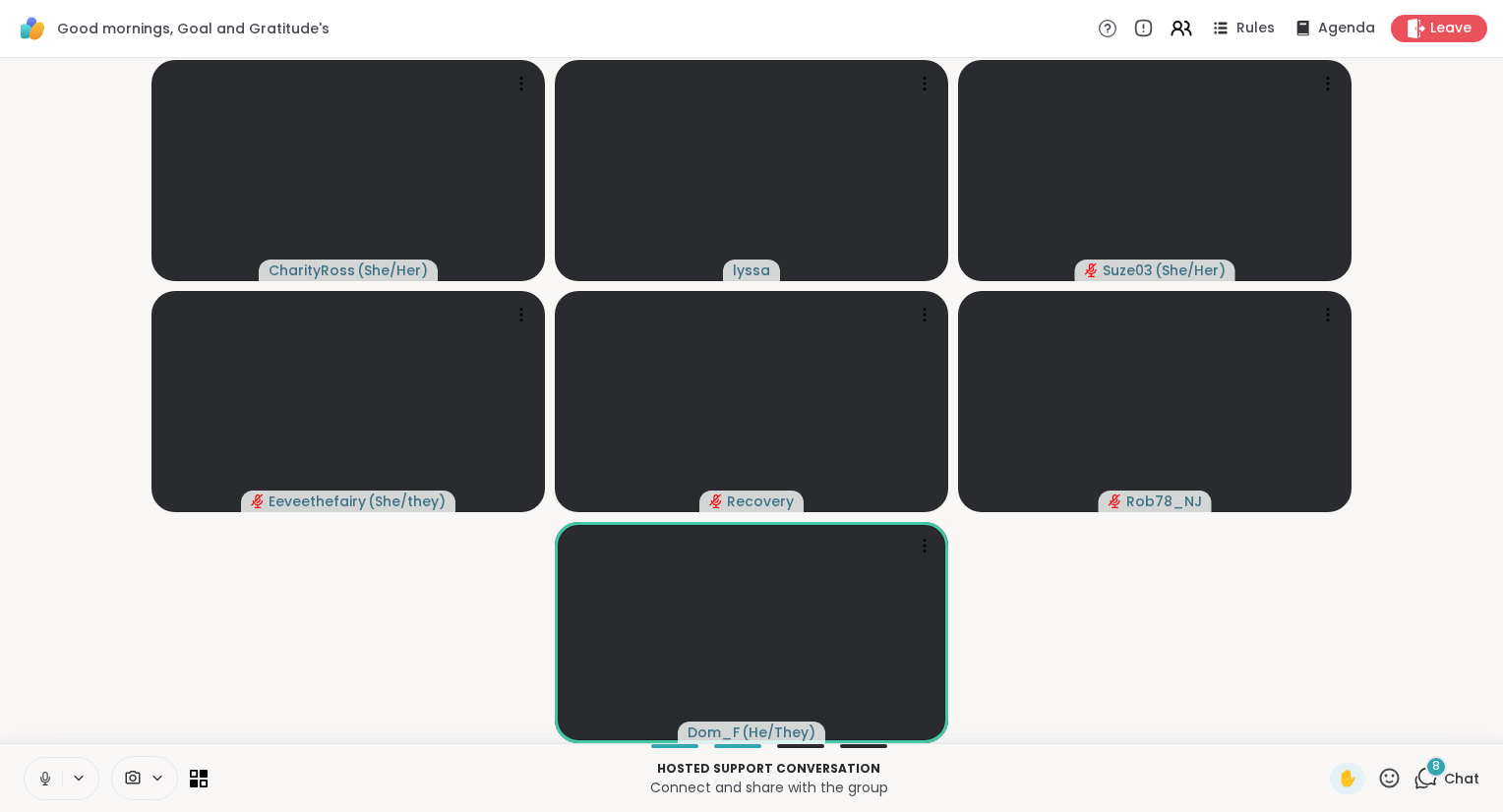
click at [32, 778] on button at bounding box center [43, 779] width 38 height 41
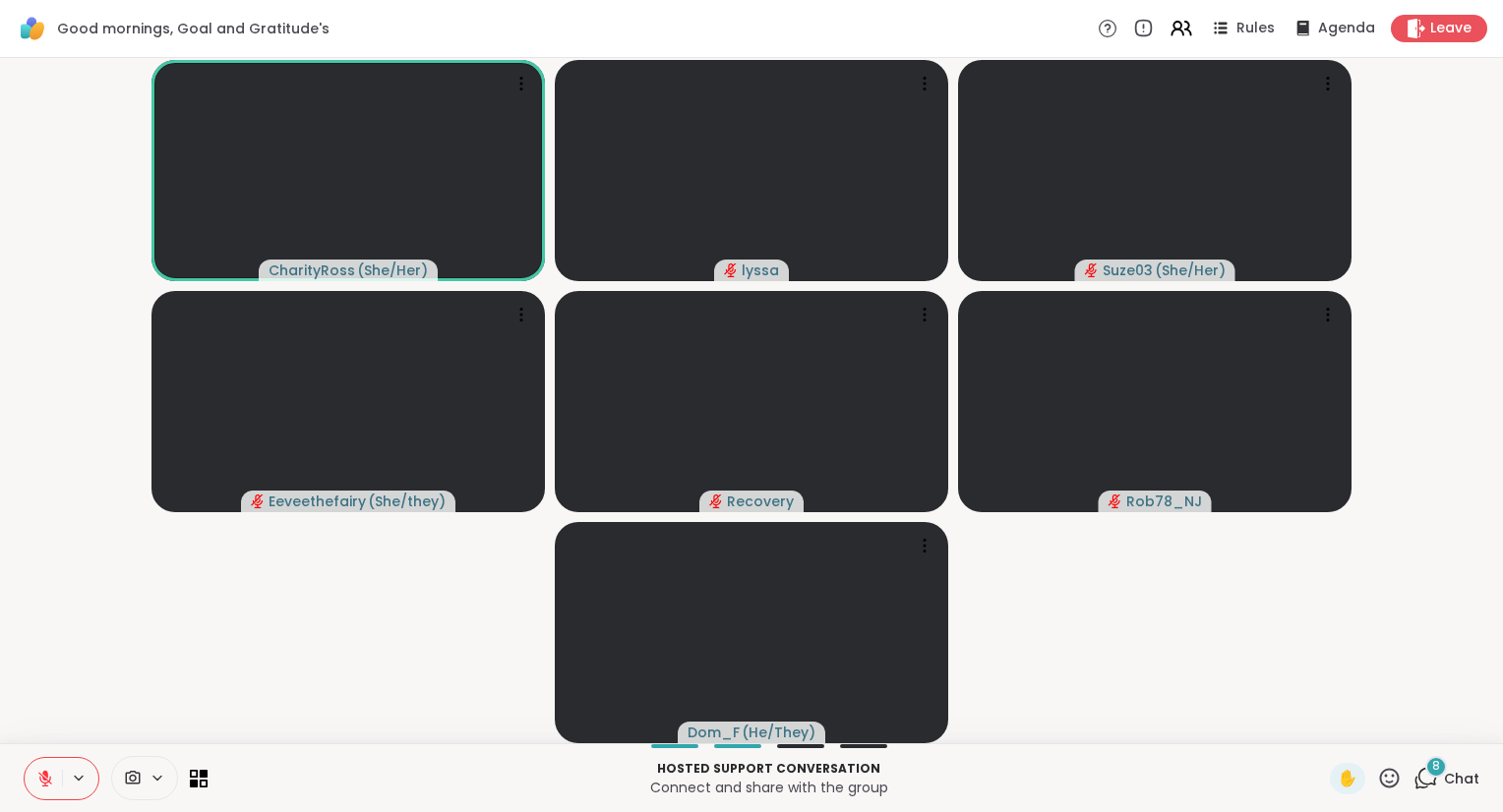
click at [45, 782] on icon at bounding box center [45, 779] width 18 height 18
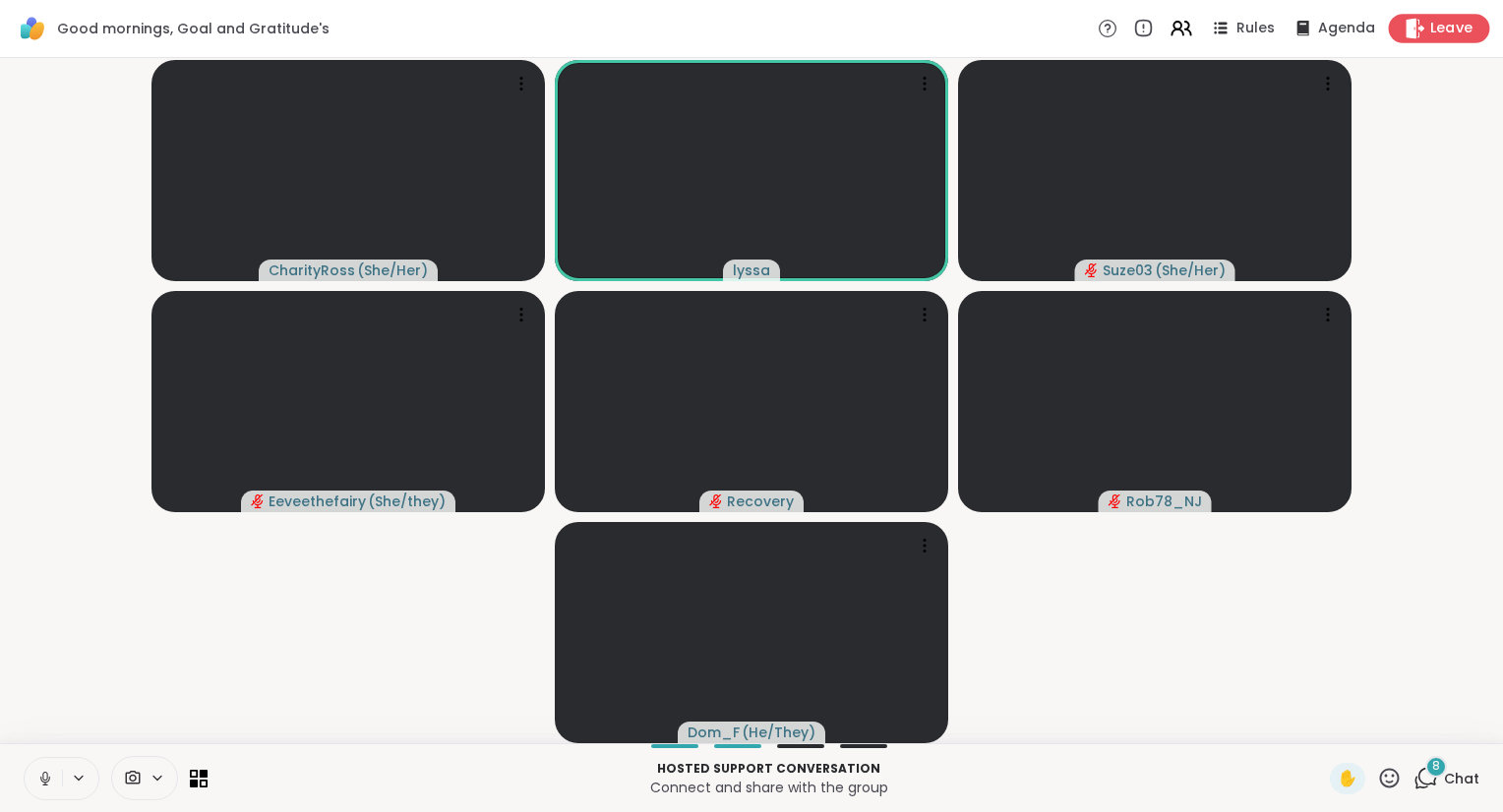
click at [1457, 29] on span "Leave" at bounding box center [1453, 29] width 43 height 21
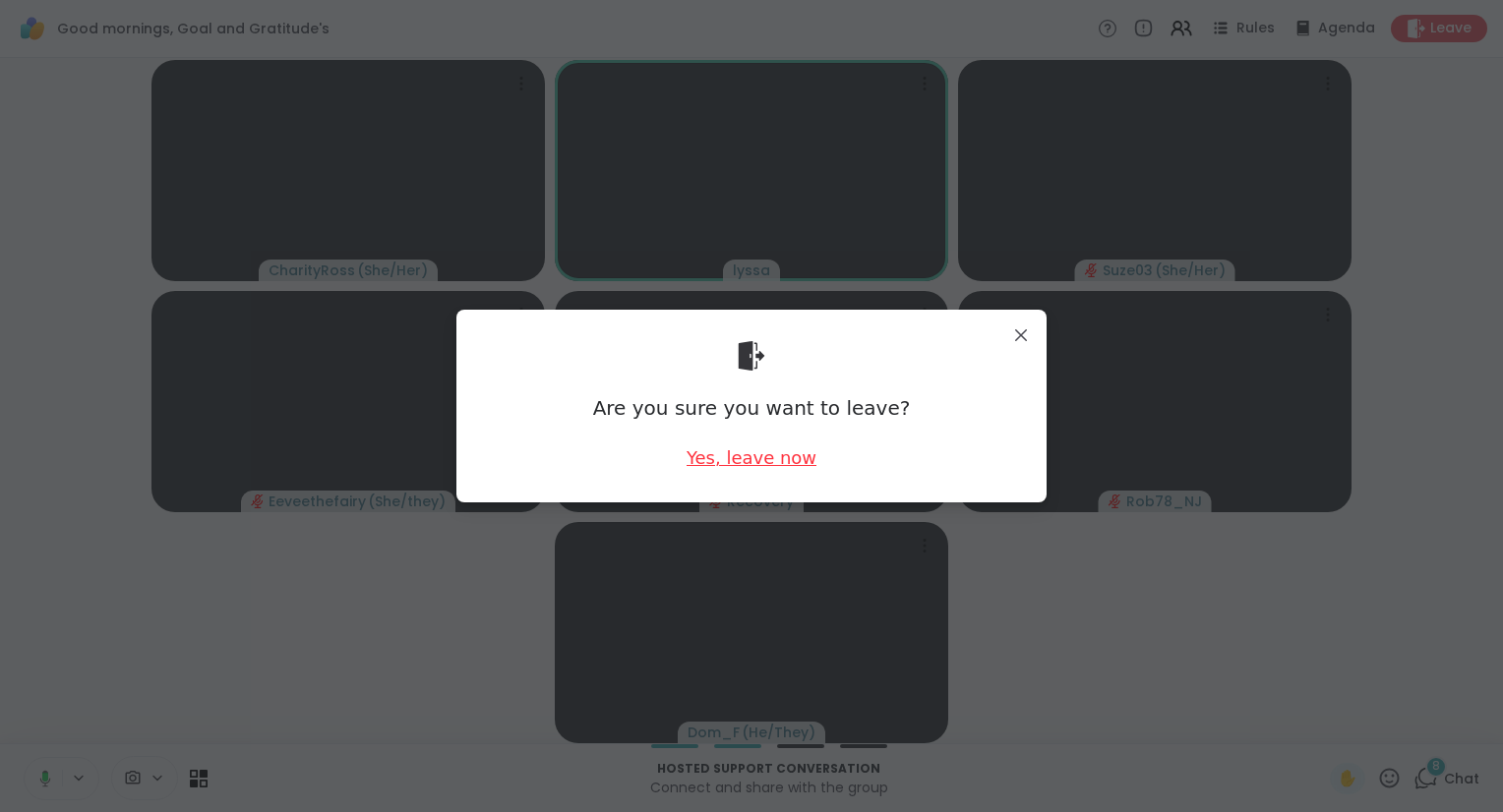
click at [760, 458] on div "Yes, leave now" at bounding box center [751, 457] width 129 height 25
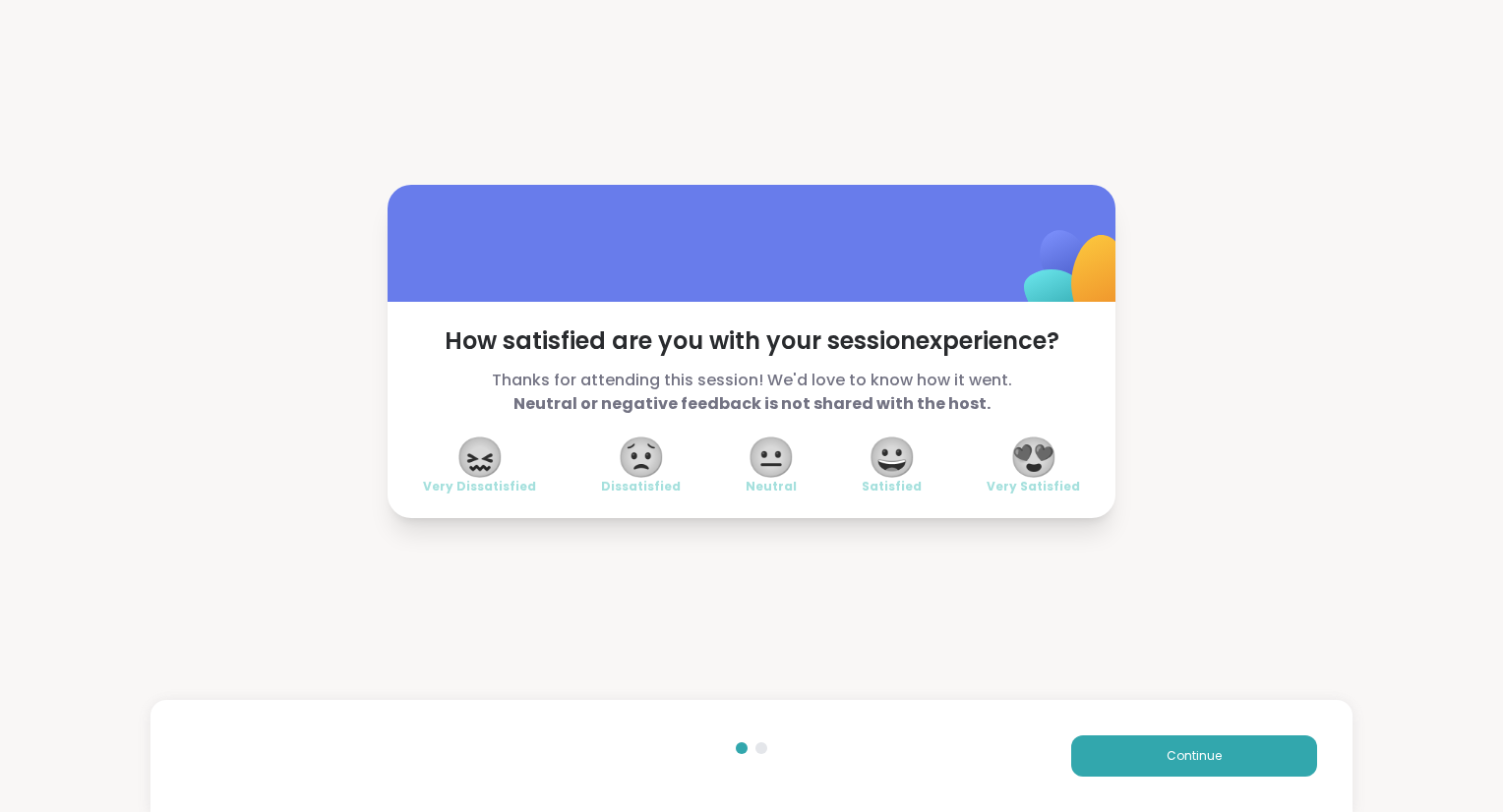
click at [1028, 475] on span "😍" at bounding box center [1035, 457] width 49 height 36
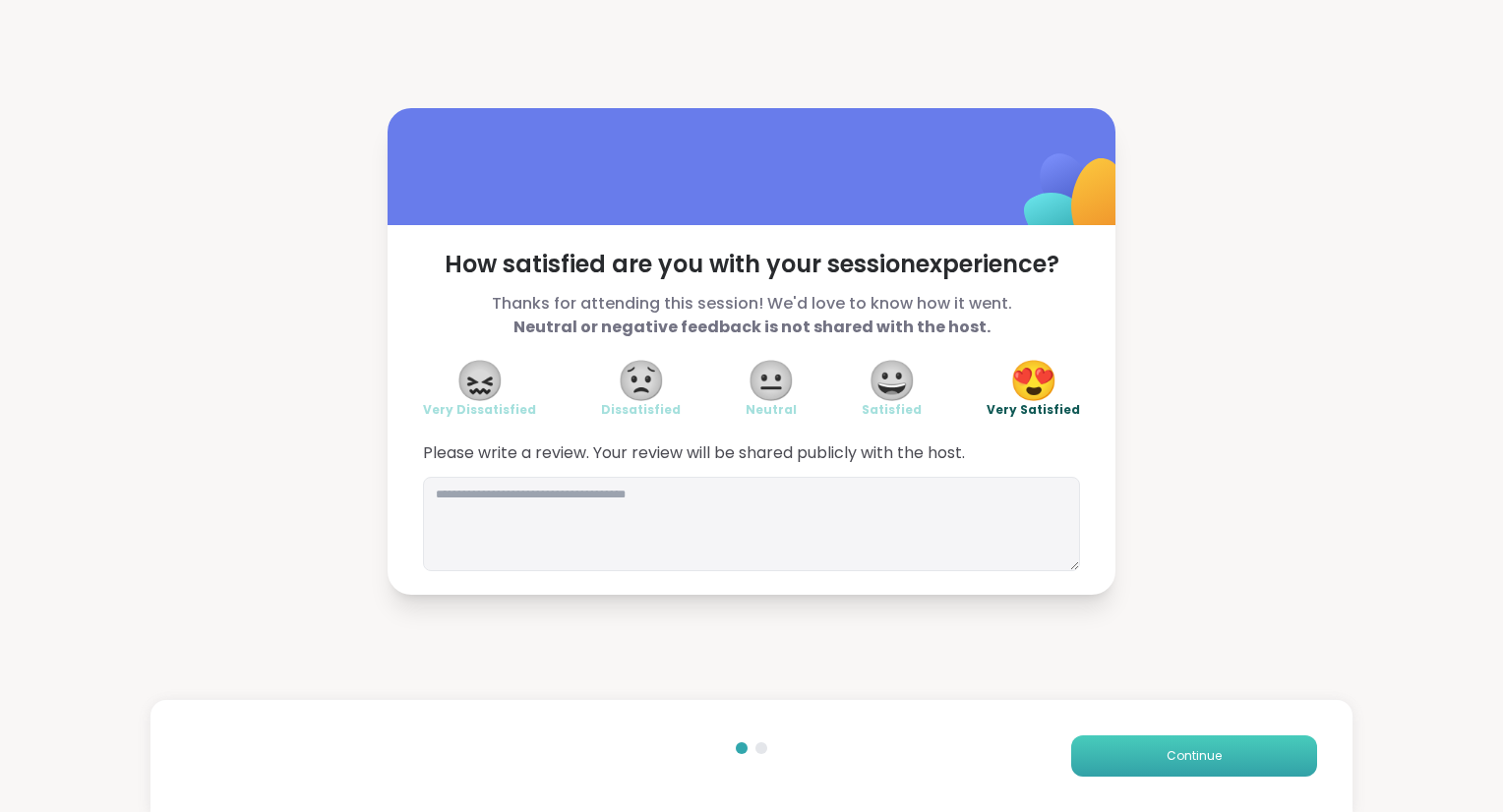
click at [1107, 750] on button "Continue" at bounding box center [1194, 757] width 246 height 41
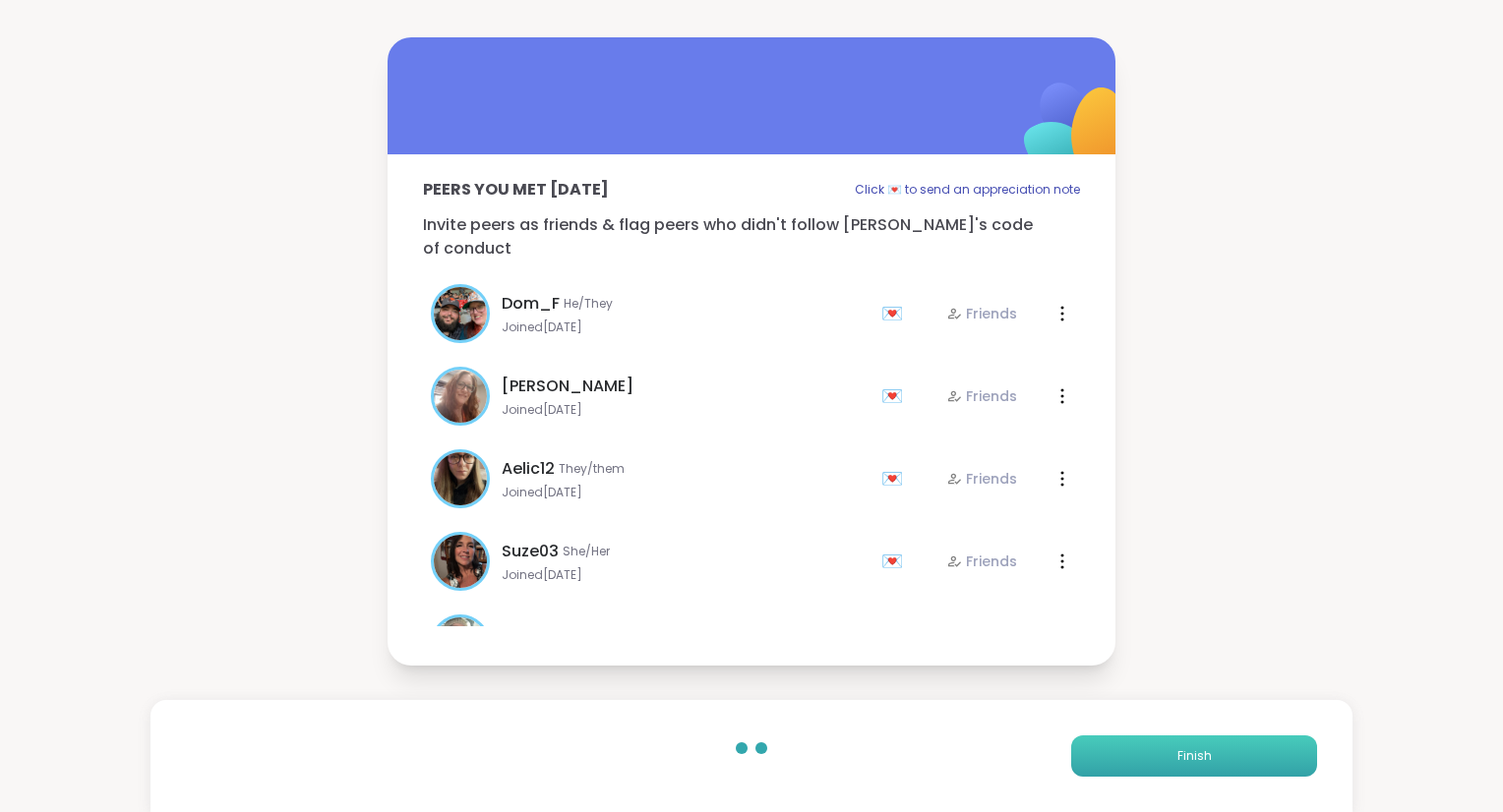
click at [1107, 750] on button "Finish" at bounding box center [1194, 757] width 246 height 41
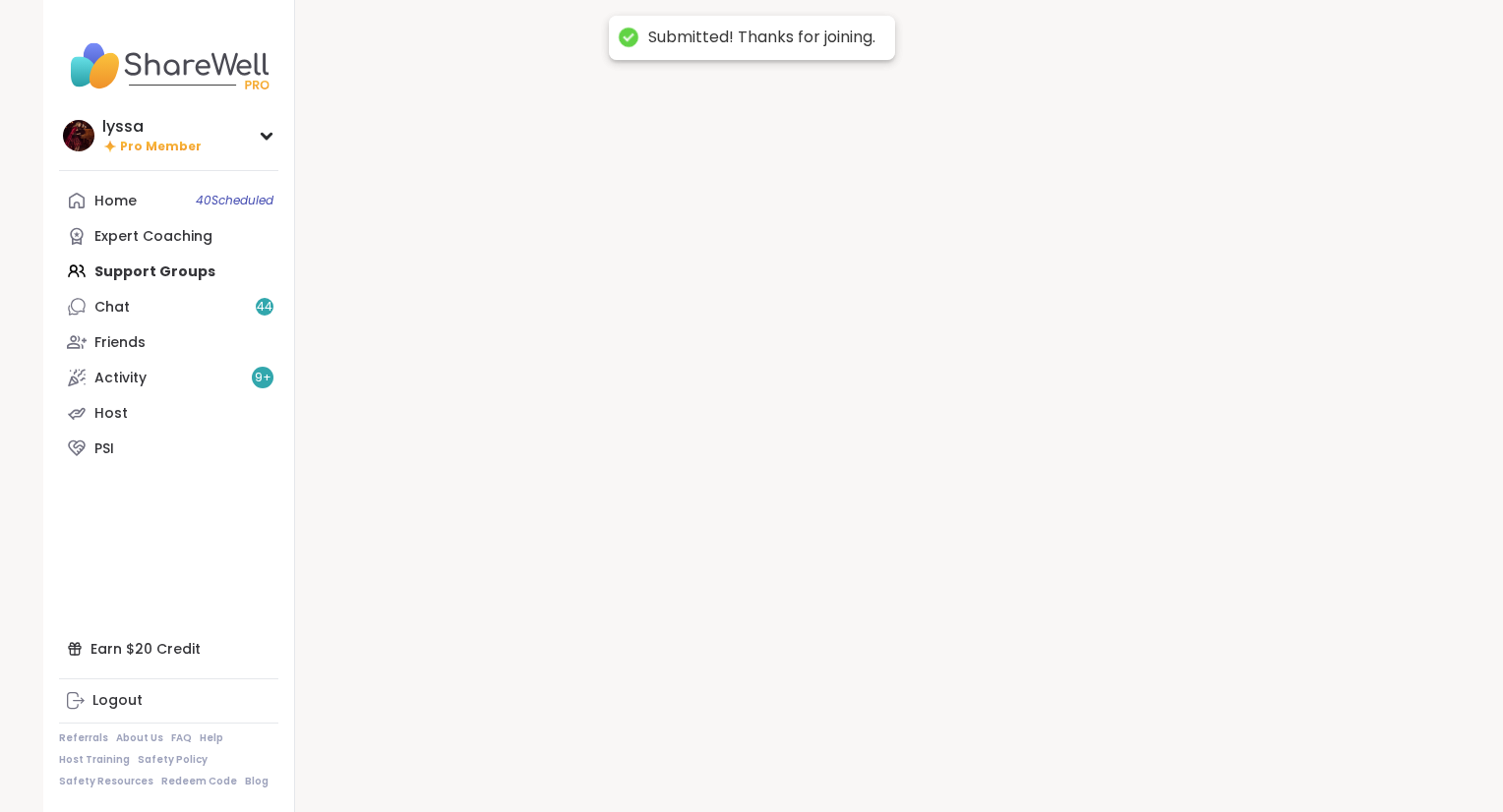
click at [1107, 750] on div at bounding box center [877, 406] width 1165 height 812
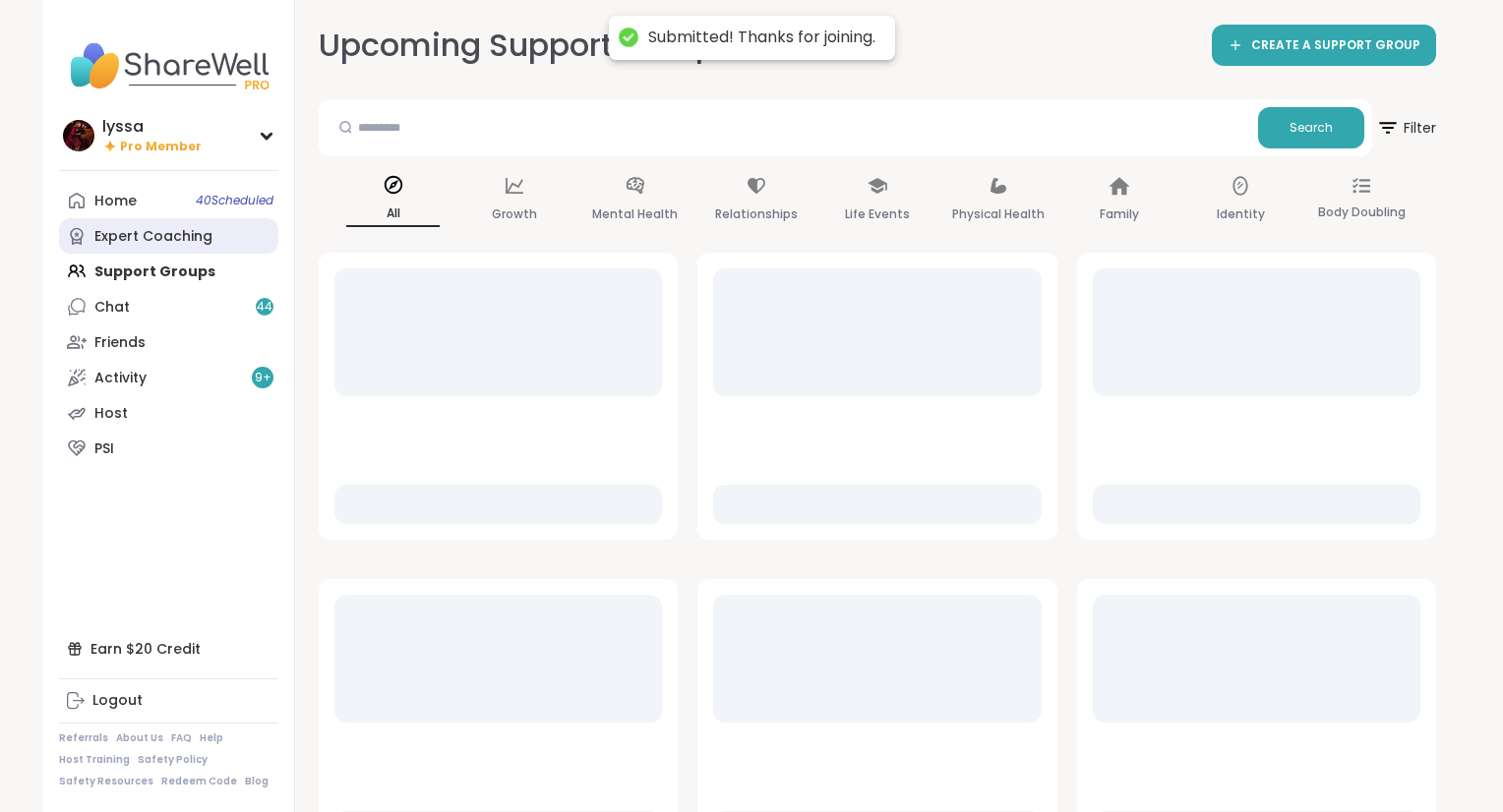
click at [164, 248] on link "Expert Coaching" at bounding box center [169, 236] width 219 height 36
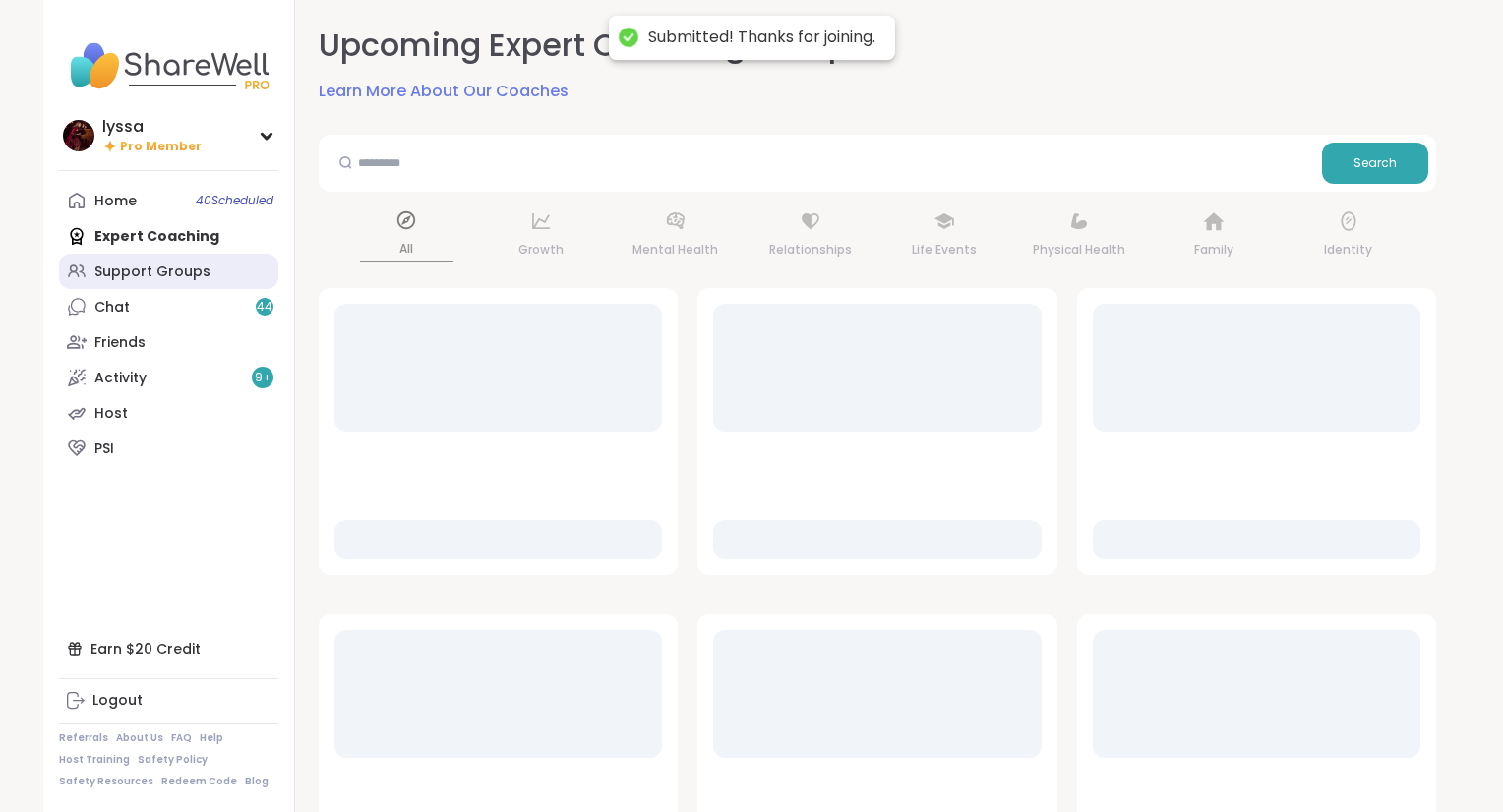
click at [164, 256] on link "Support Groups" at bounding box center [169, 272] width 219 height 36
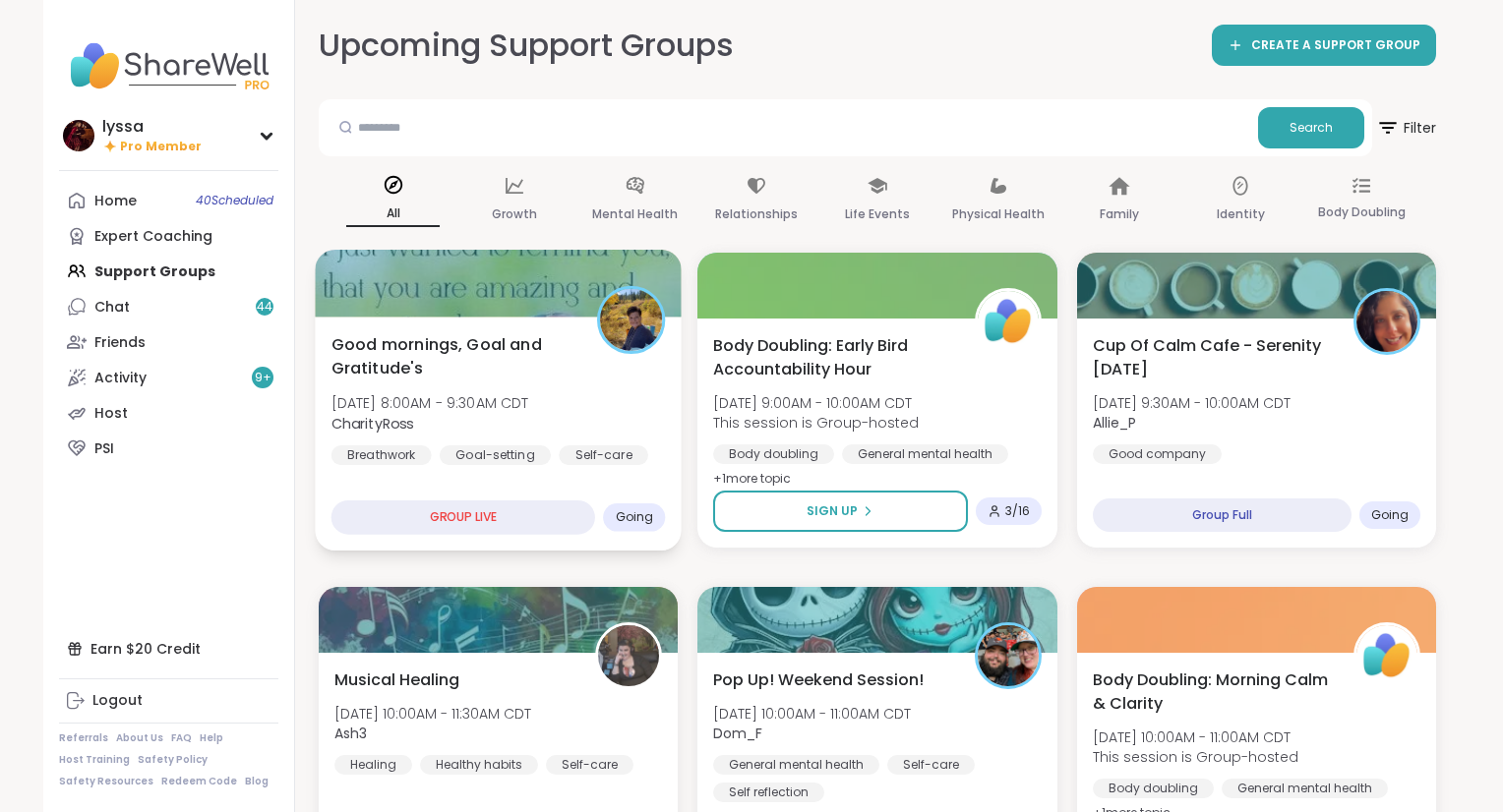
click at [523, 389] on div "Good mornings, Goal and Gratitude's Sun, Oct 12 | 8:00AM - 9:30AM CDT CharityRo…" at bounding box center [499, 399] width 335 height 132
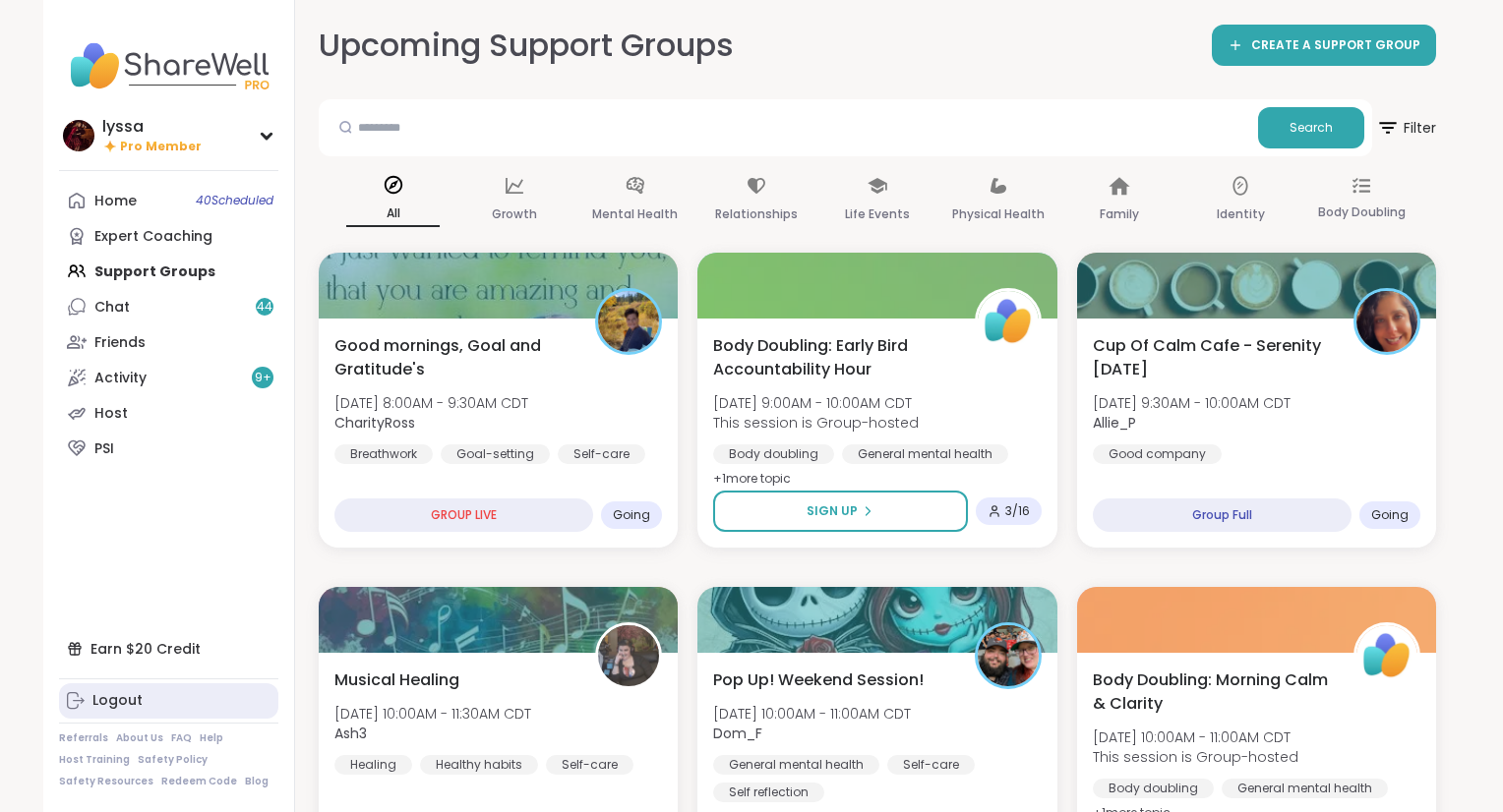
click at [125, 697] on div "Logout" at bounding box center [118, 701] width 50 height 20
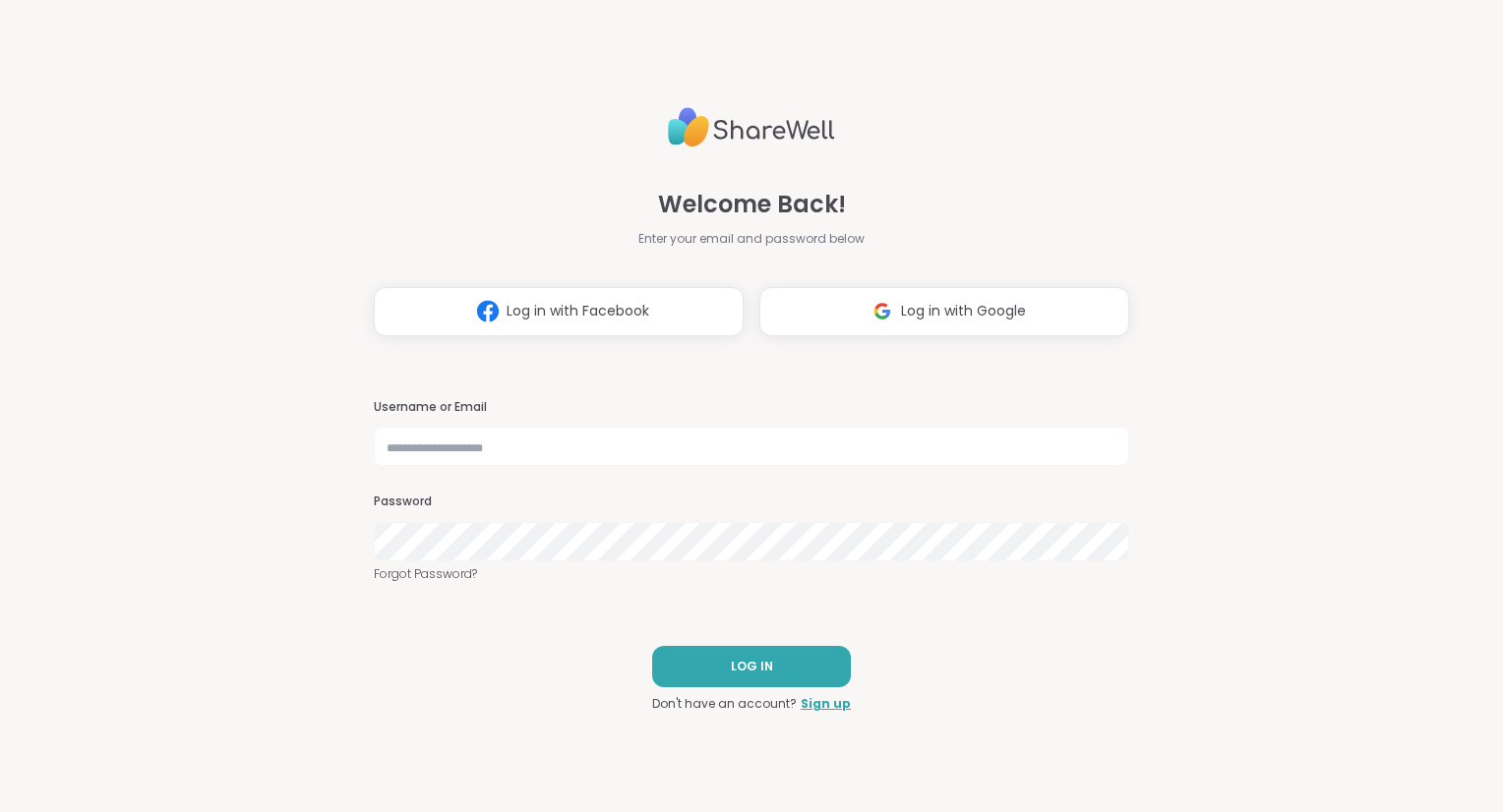
type input "*****"
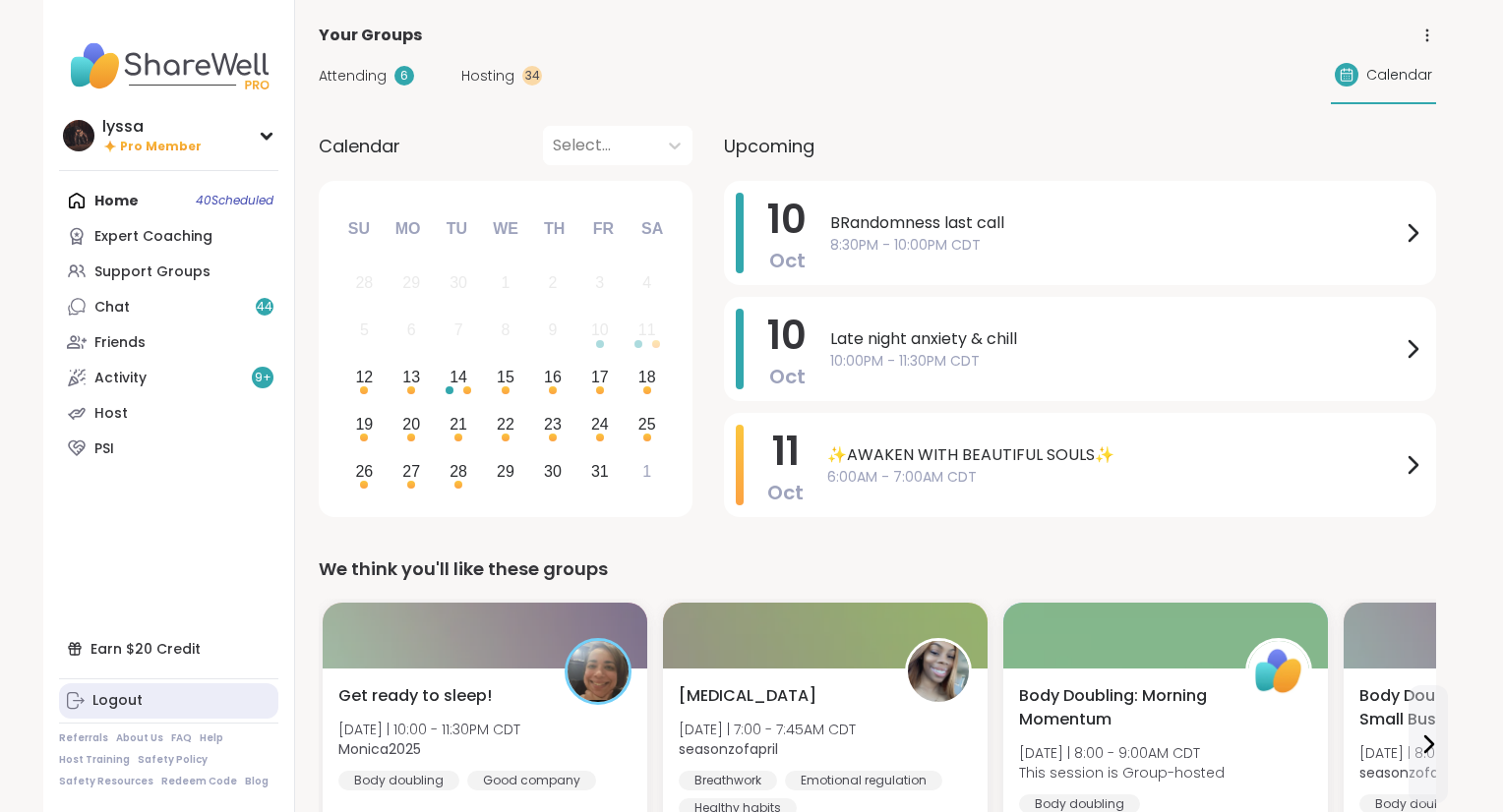
click at [128, 710] on div "Logout" at bounding box center [118, 701] width 50 height 20
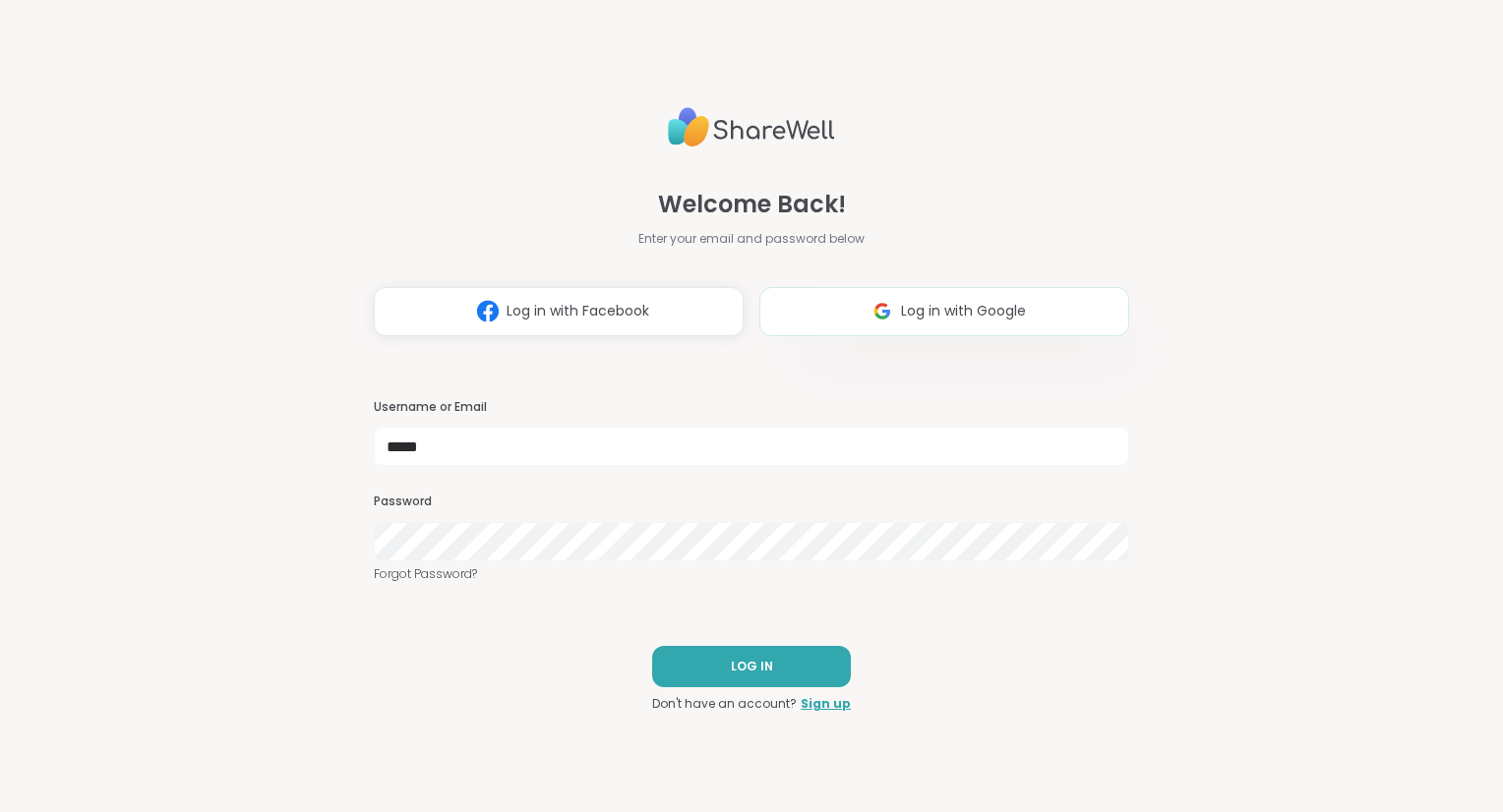
click at [960, 317] on span "Log in with Google" at bounding box center [963, 311] width 125 height 21
type input "*****"
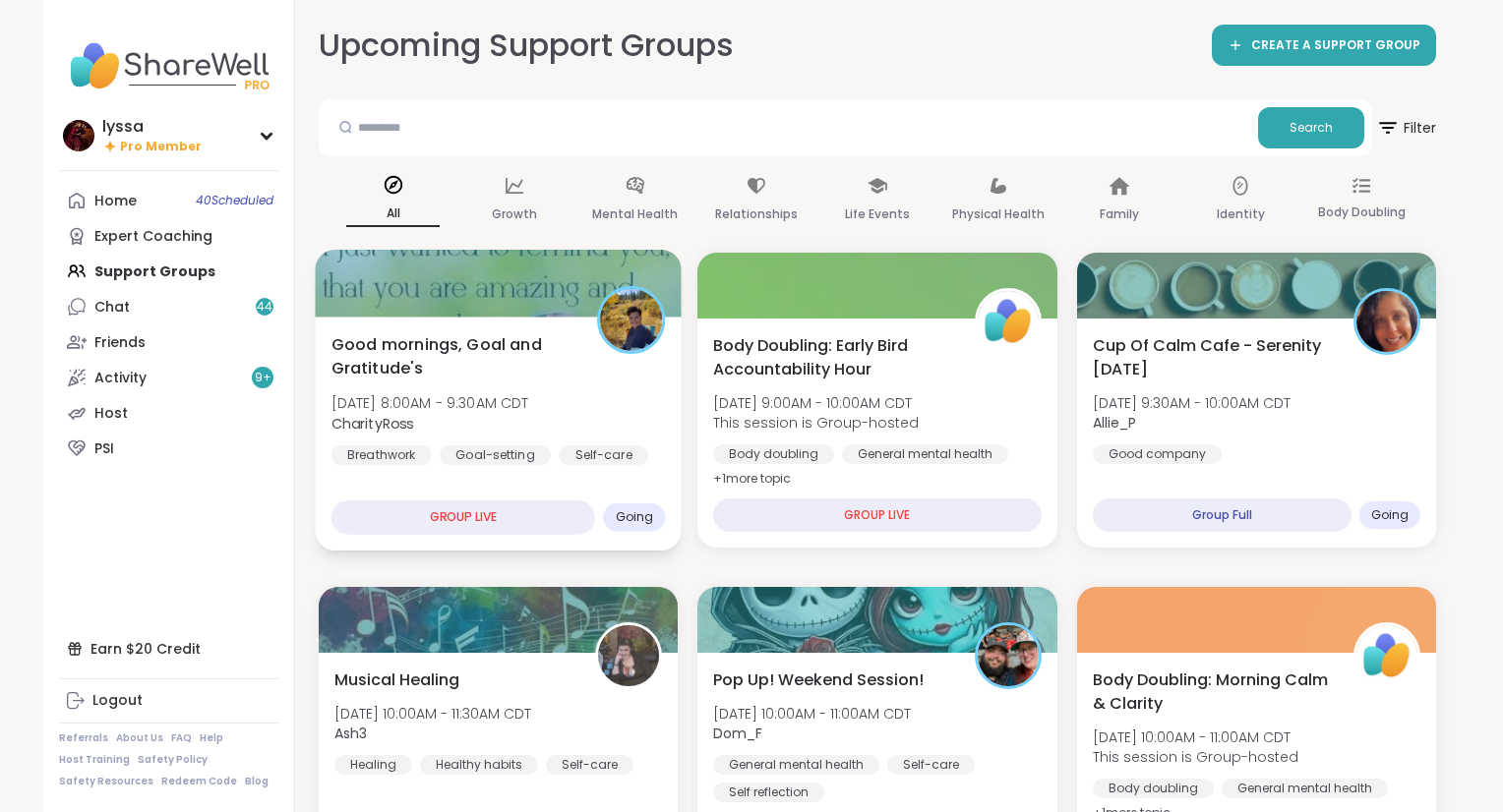
click at [423, 449] on div "Breathwork" at bounding box center [382, 455] width 101 height 20
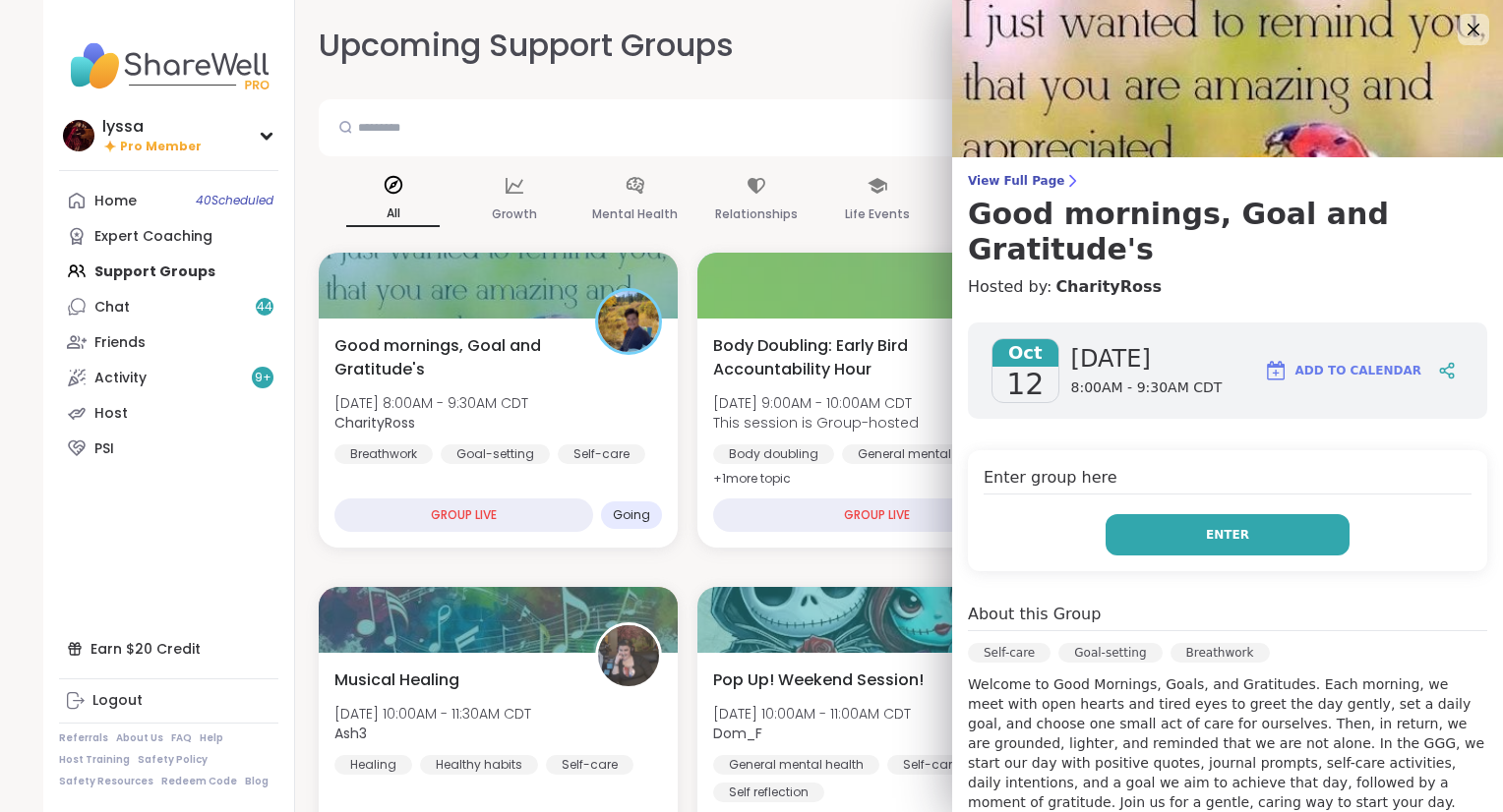
click at [1218, 527] on span "Enter" at bounding box center [1228, 535] width 43 height 18
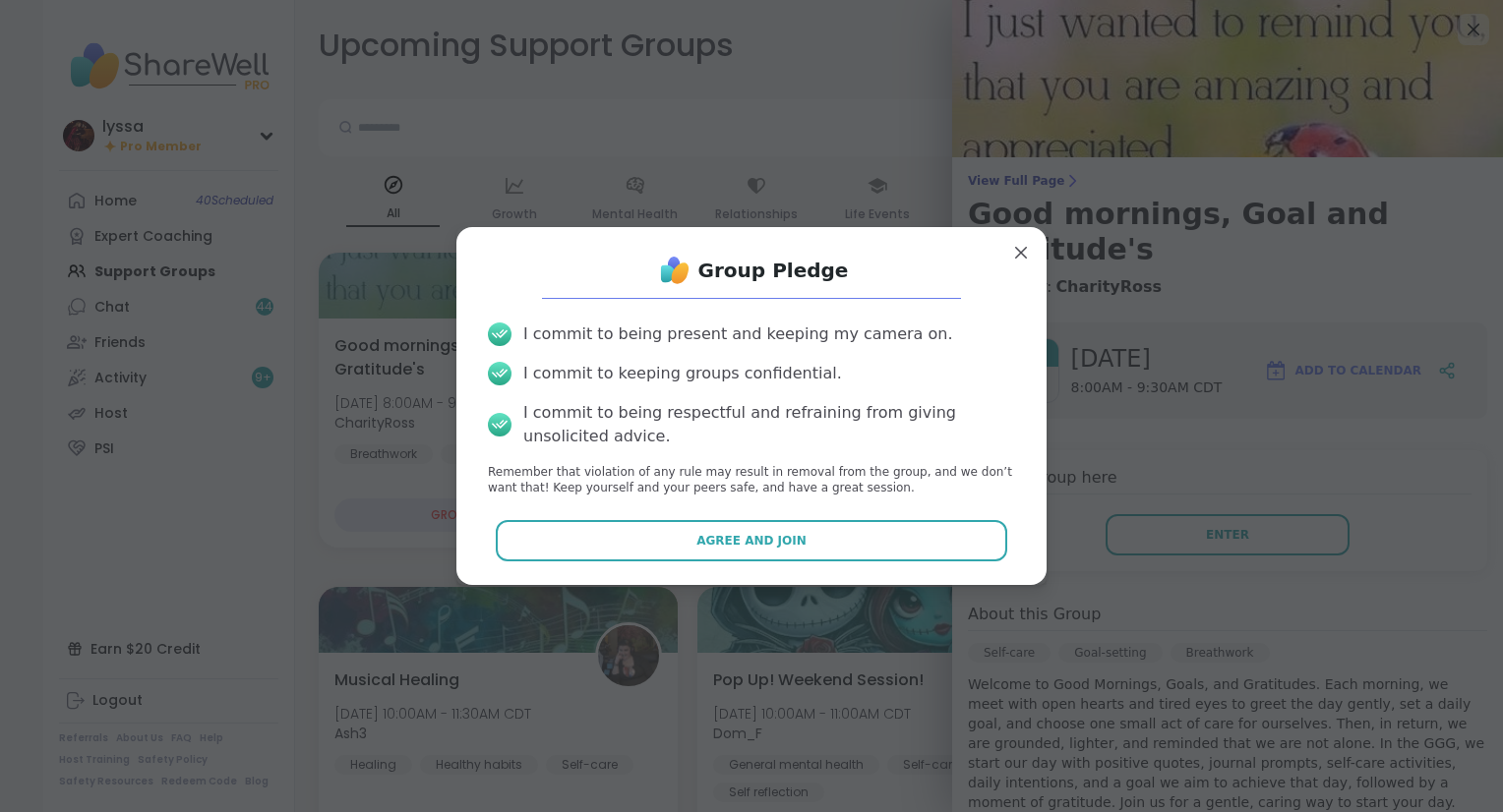
click at [980, 516] on div "Group Pledge I commit to being present and keeping my camera on. I commit to ke…" at bounding box center [752, 406] width 559 height 327
click at [956, 518] on div "Group Pledge I commit to being present and keeping my camera on. I commit to ke…" at bounding box center [752, 406] width 559 height 327
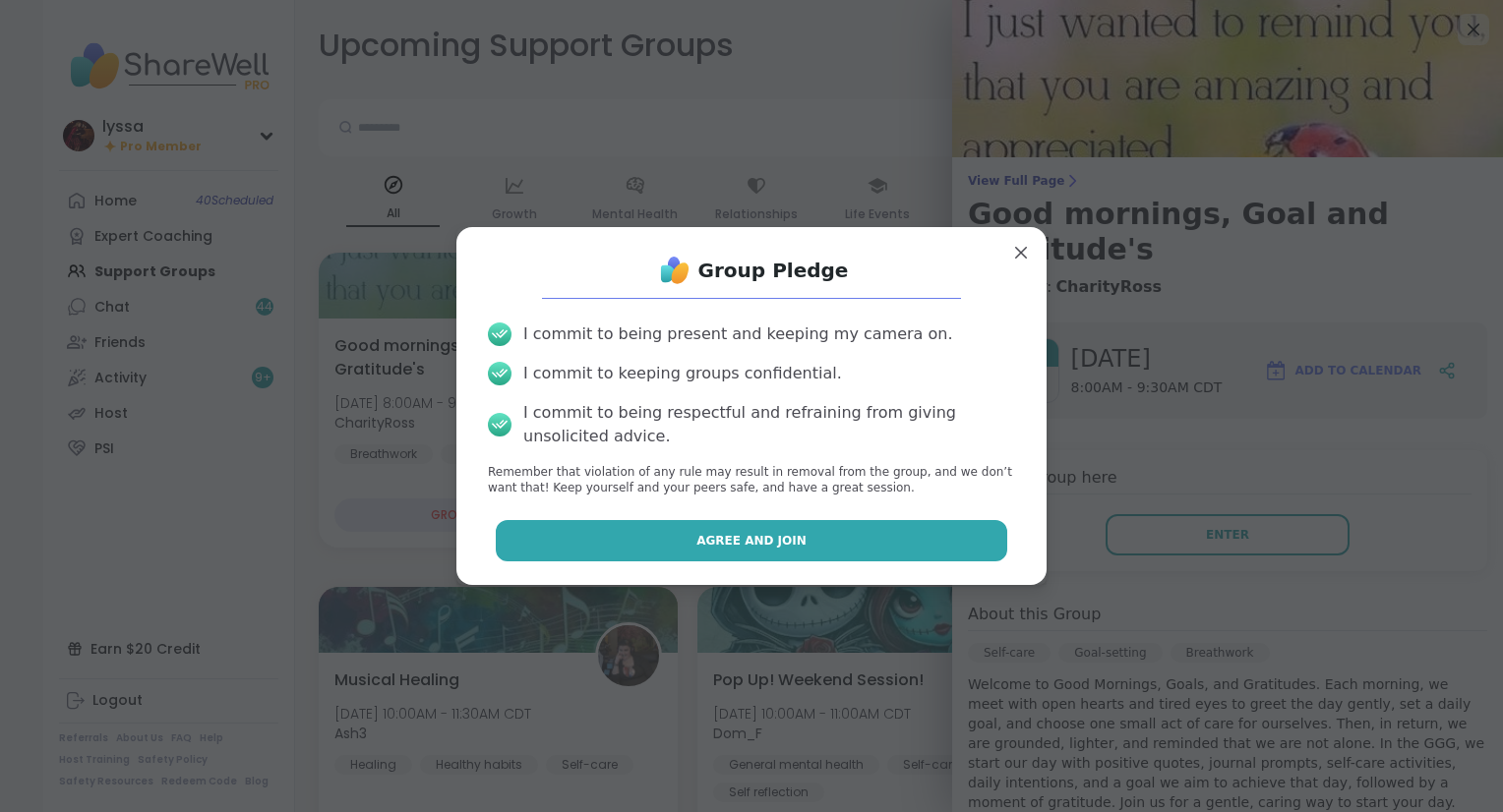
click at [946, 532] on button "Agree and Join" at bounding box center [752, 541] width 513 height 41
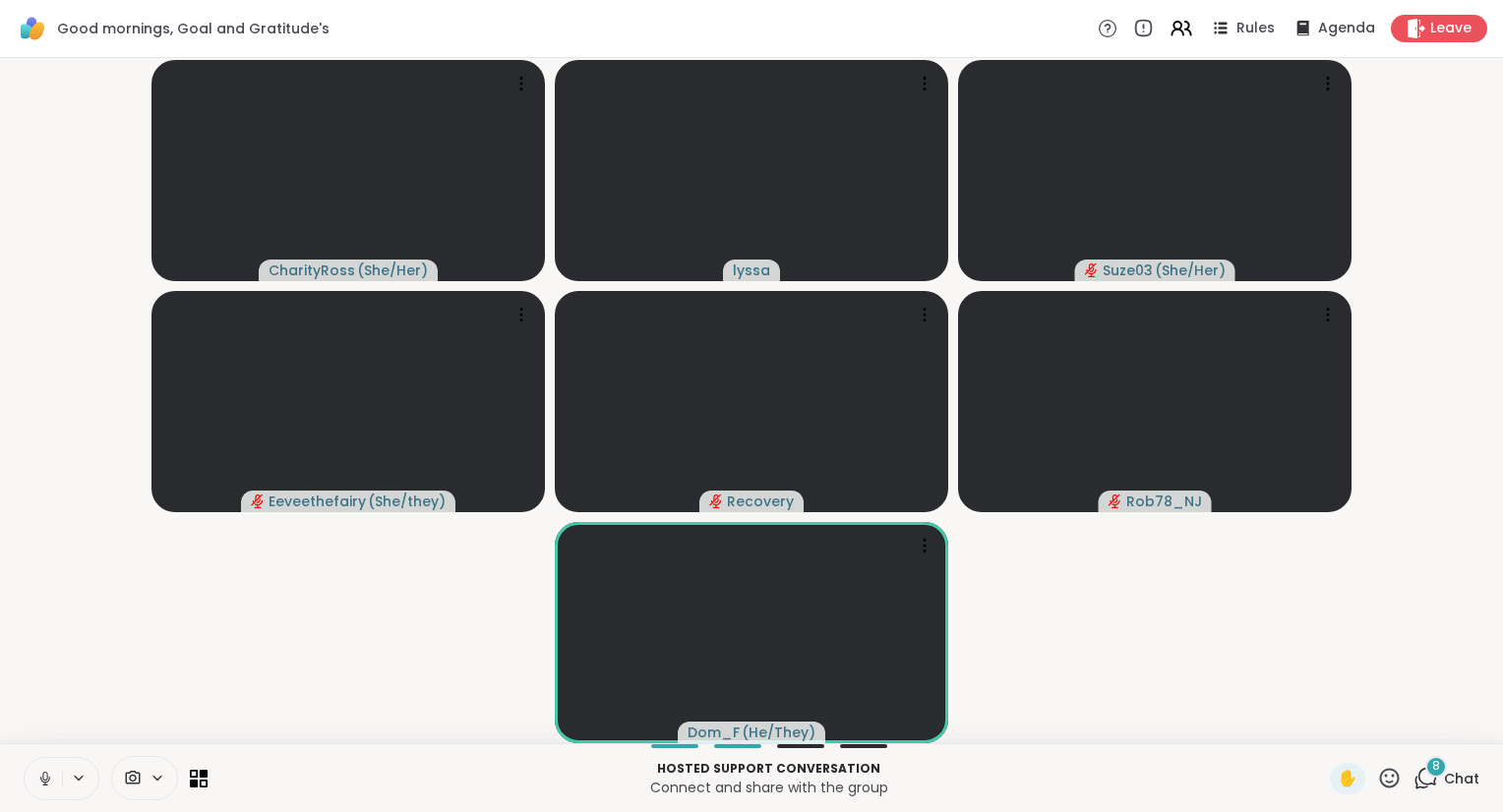
click at [42, 773] on icon at bounding box center [45, 779] width 18 height 18
click at [1446, 20] on span "Leave" at bounding box center [1453, 29] width 43 height 21
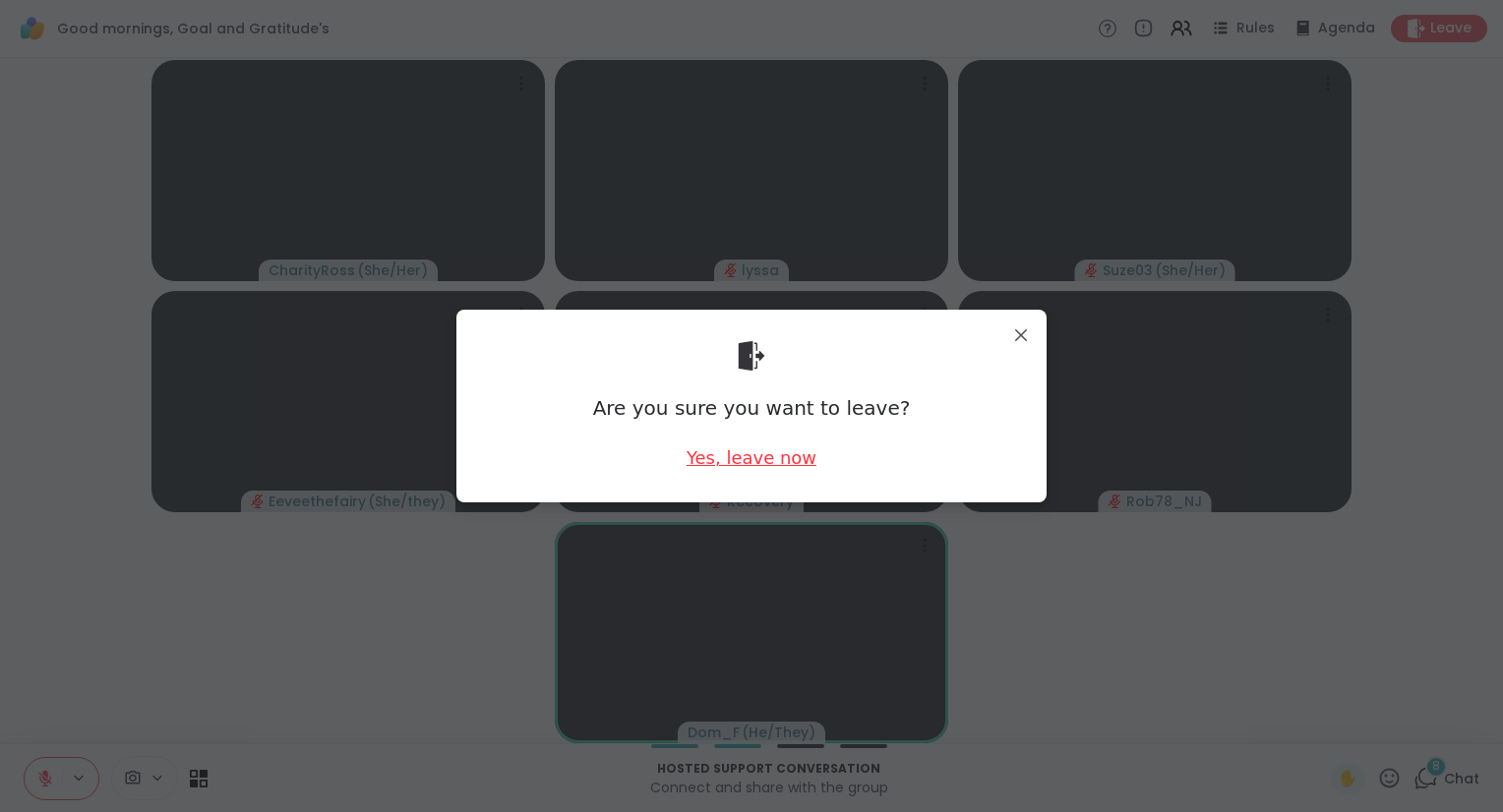
click at [722, 458] on div "Yes, leave now" at bounding box center [751, 457] width 129 height 25
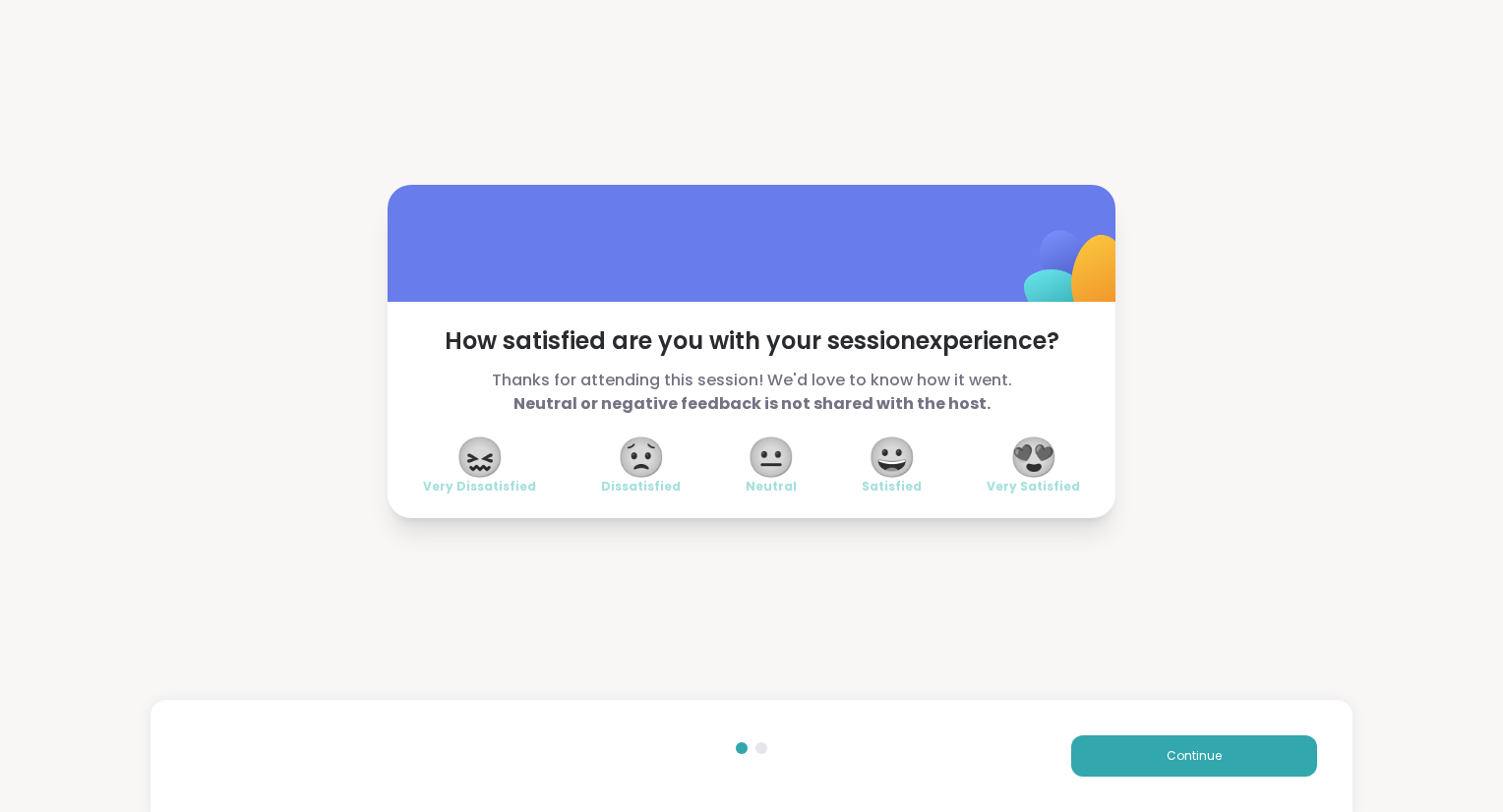
click at [1028, 466] on span "😍" at bounding box center [1035, 457] width 49 height 36
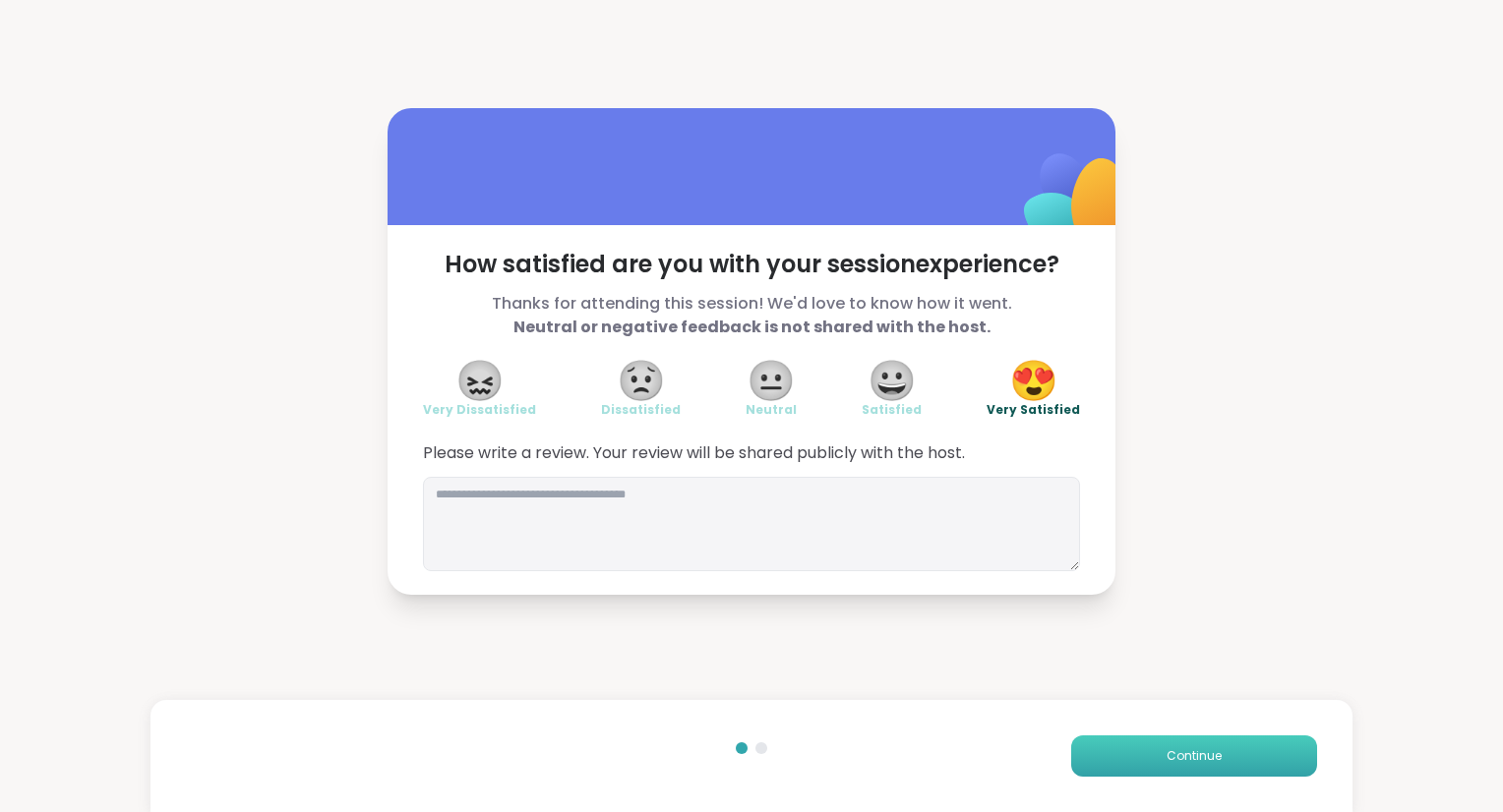
click at [1208, 759] on span "Continue" at bounding box center [1195, 757] width 55 height 18
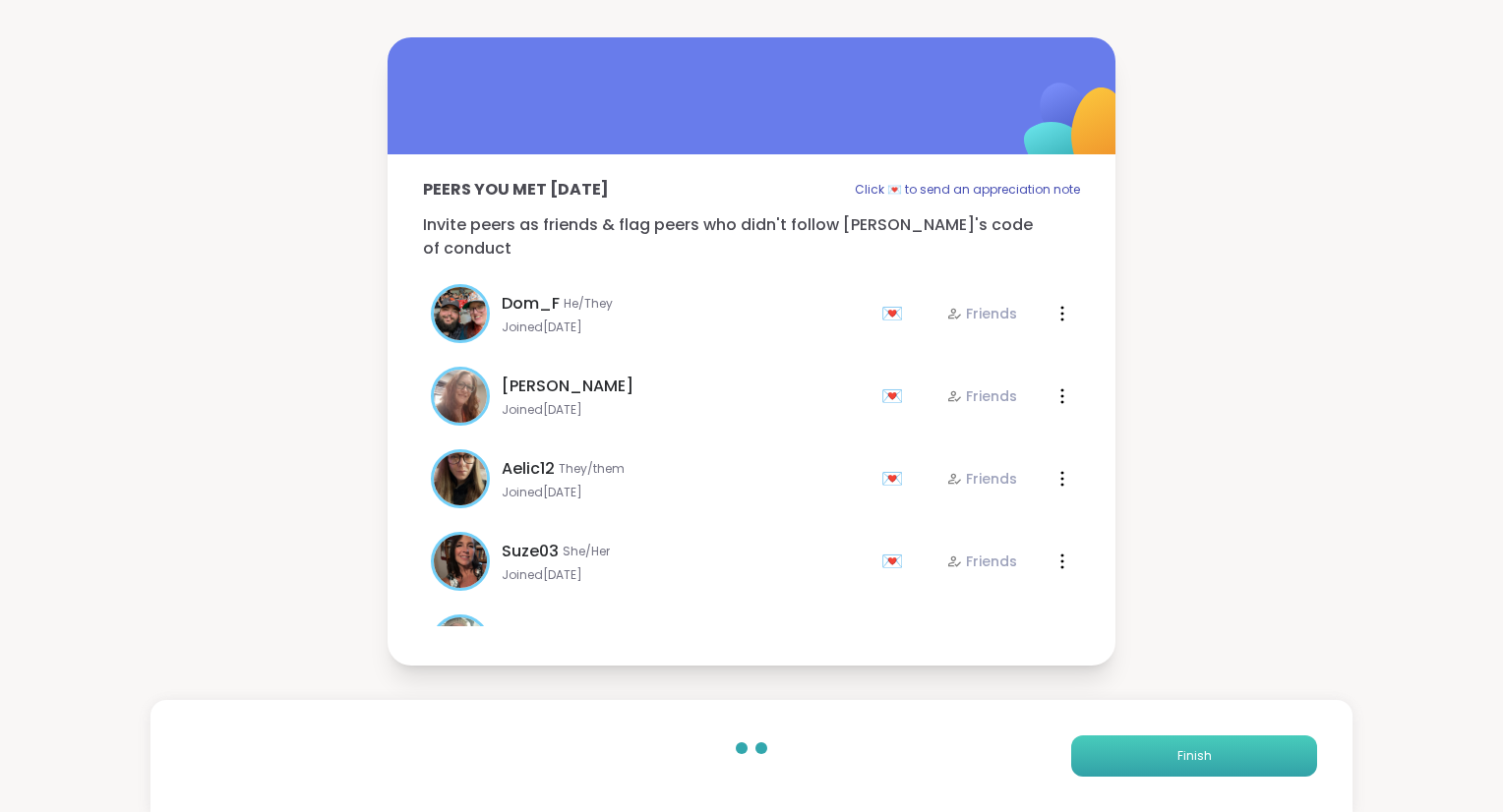
click at [1208, 759] on span "Finish" at bounding box center [1195, 757] width 35 height 18
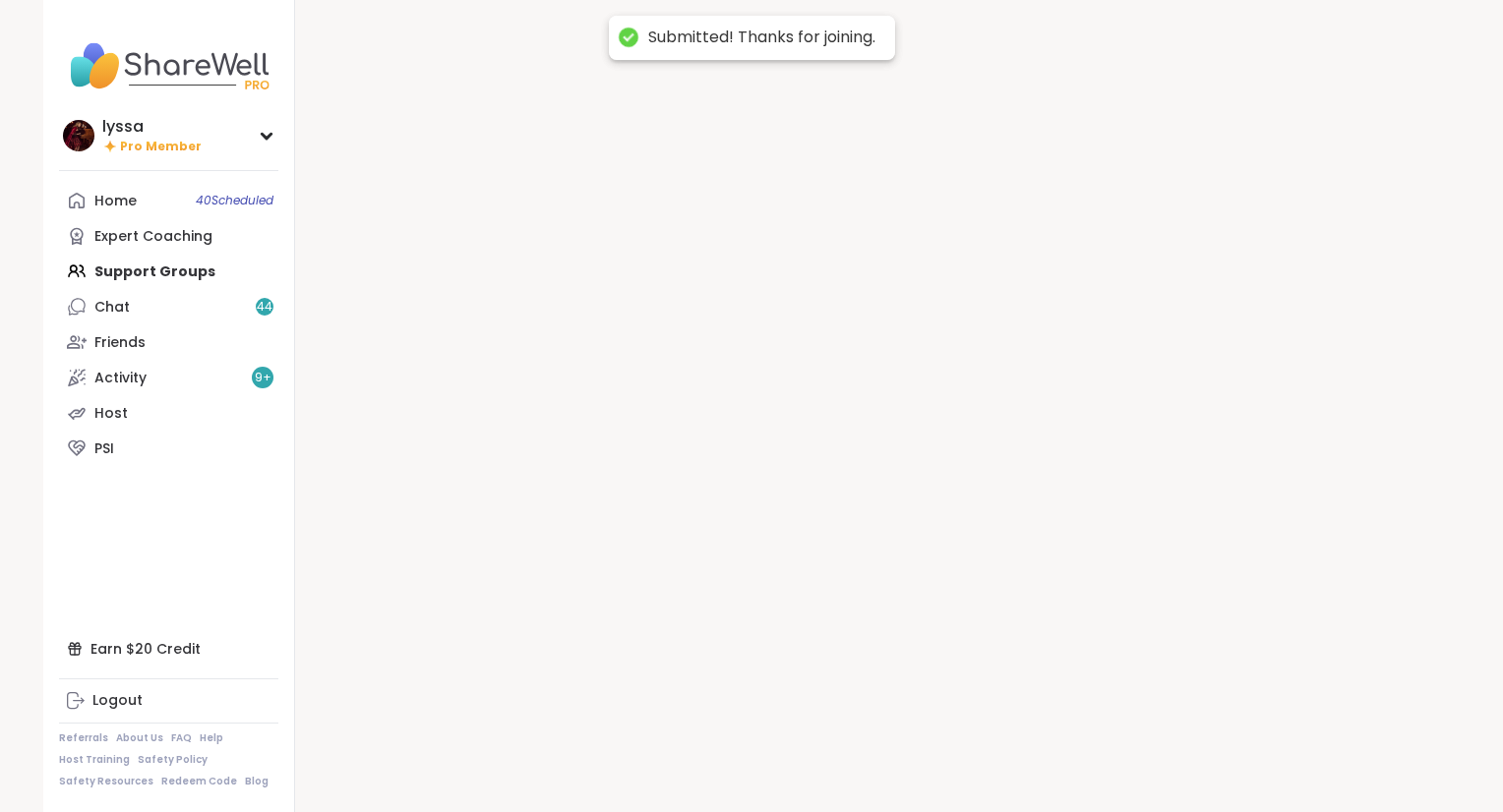
click at [1208, 759] on div at bounding box center [877, 406] width 1165 height 812
